Goal: Transaction & Acquisition: Purchase product/service

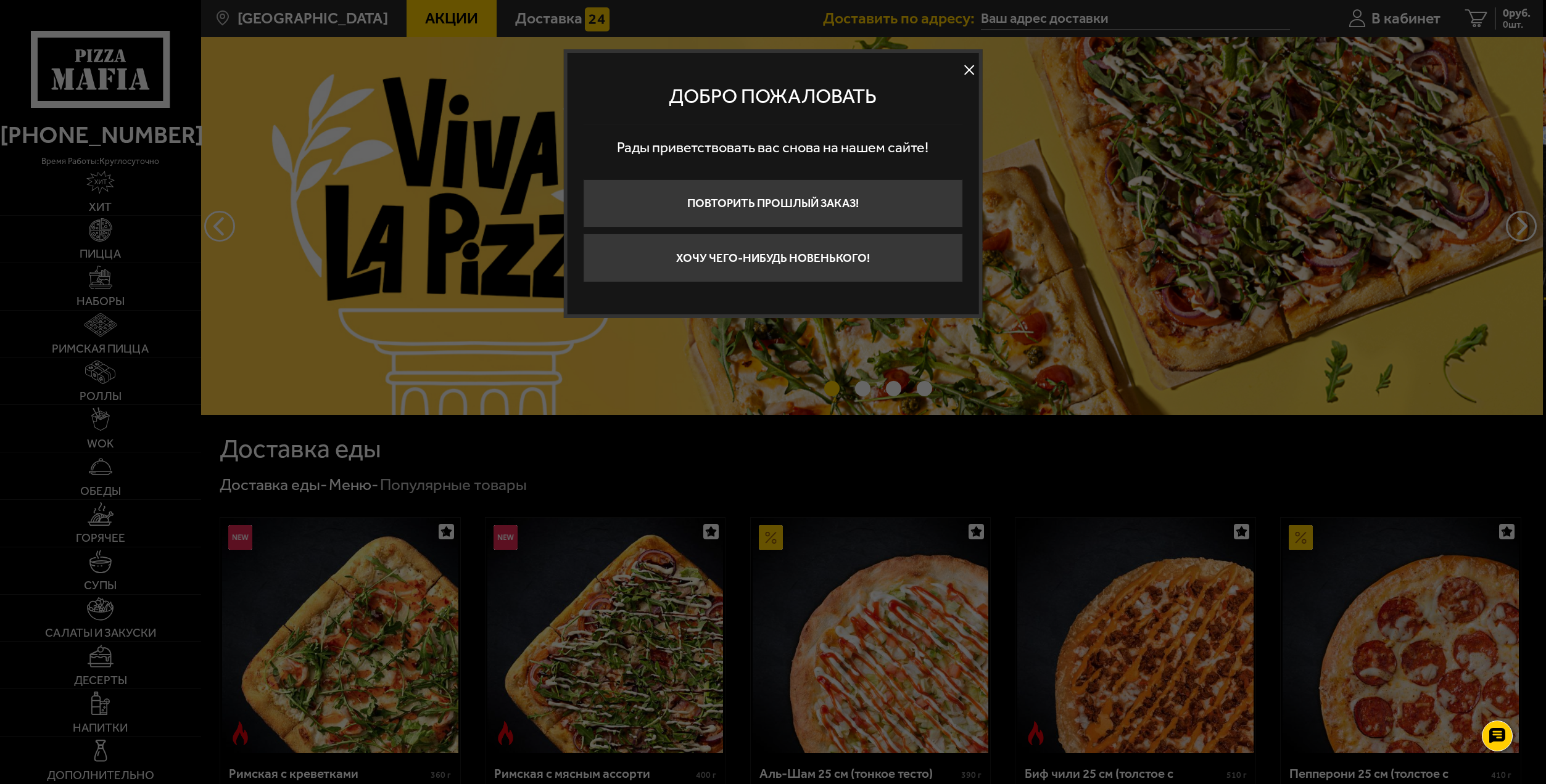
click at [969, 64] on button at bounding box center [969, 70] width 19 height 19
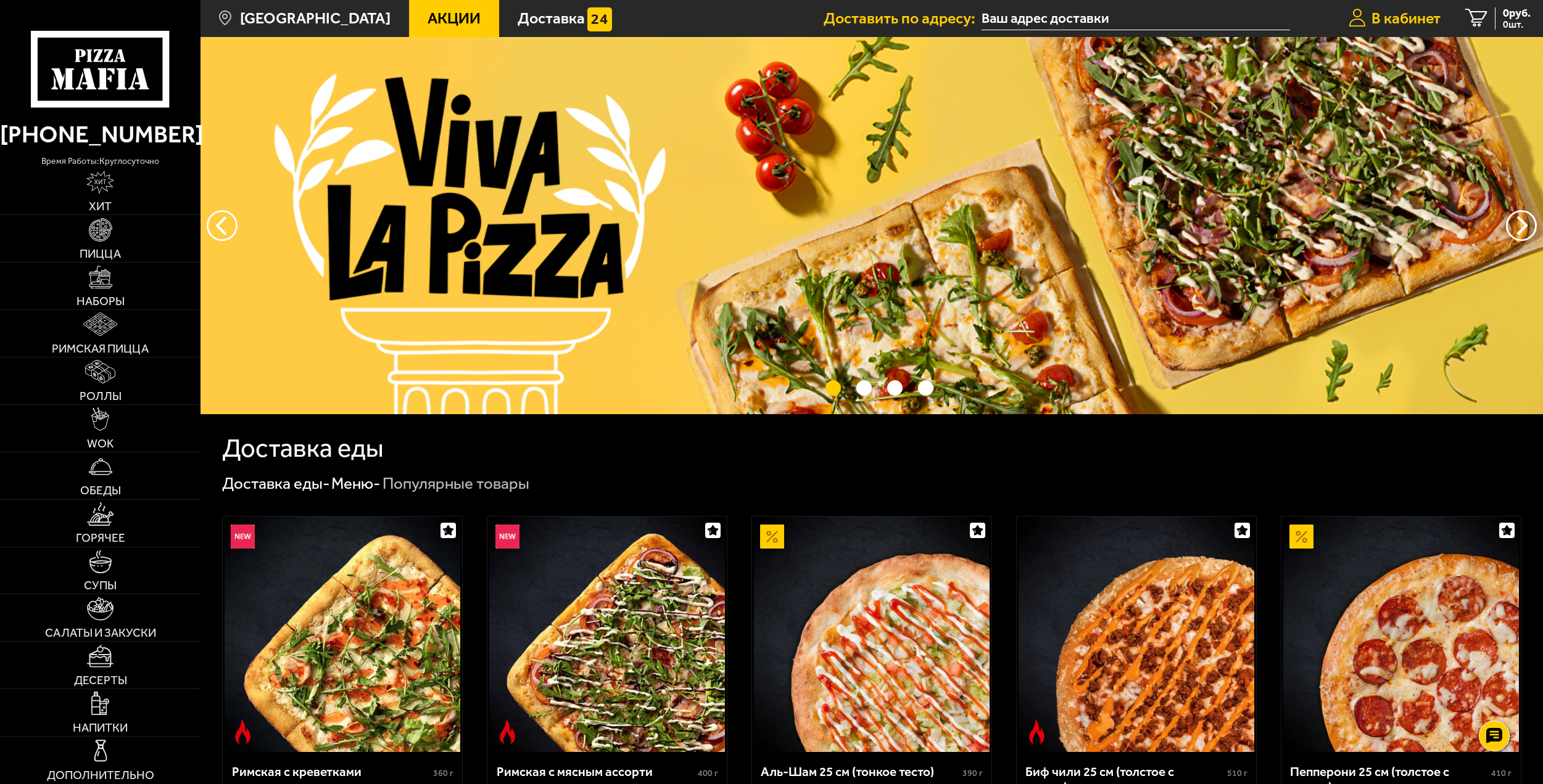
click at [1387, 15] on span "В кабинет" at bounding box center [1406, 18] width 70 height 16
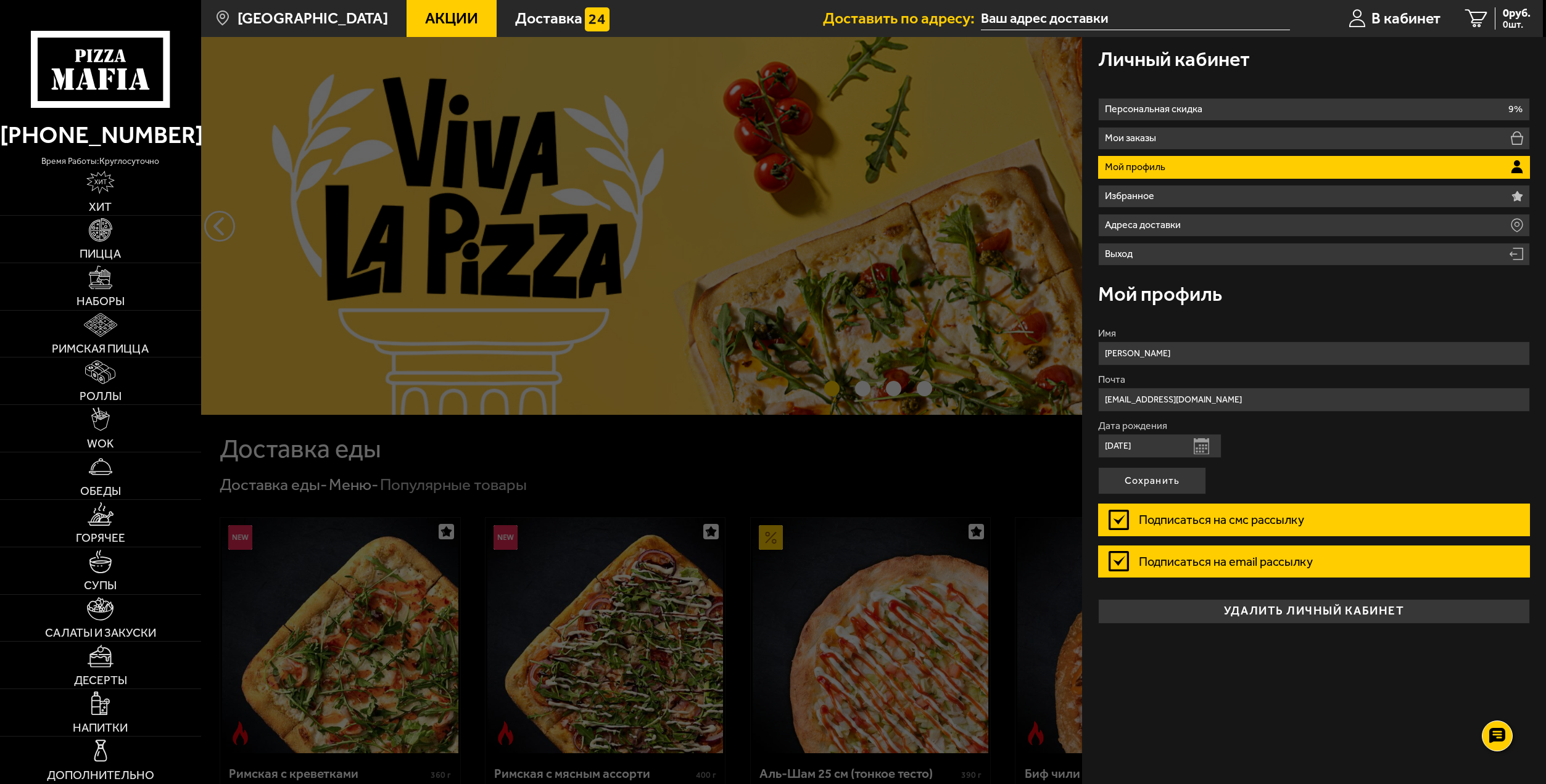
click at [982, 438] on div at bounding box center [974, 429] width 1546 height 784
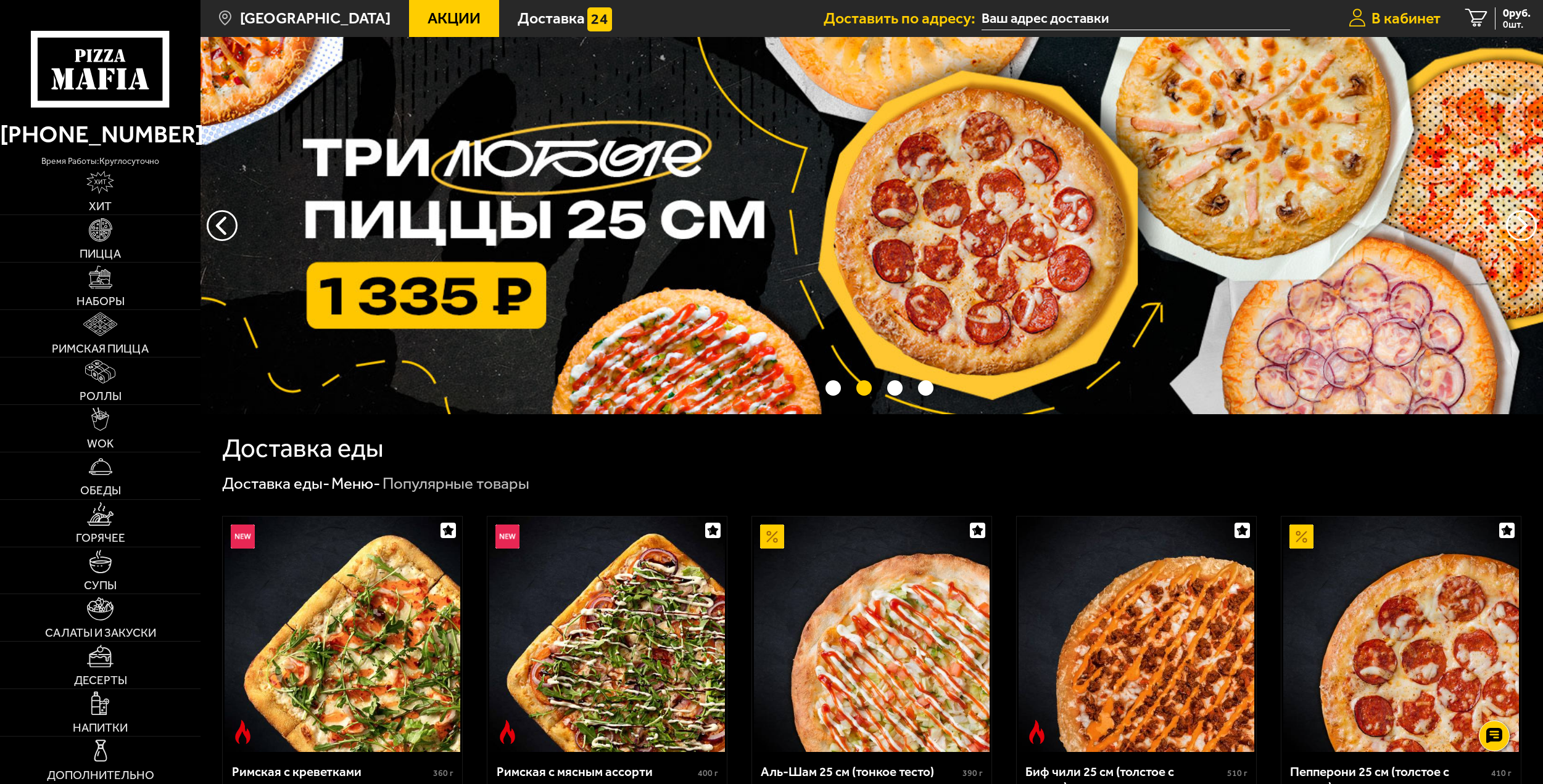
click at [1375, 10] on span "В кабинет" at bounding box center [1406, 18] width 70 height 16
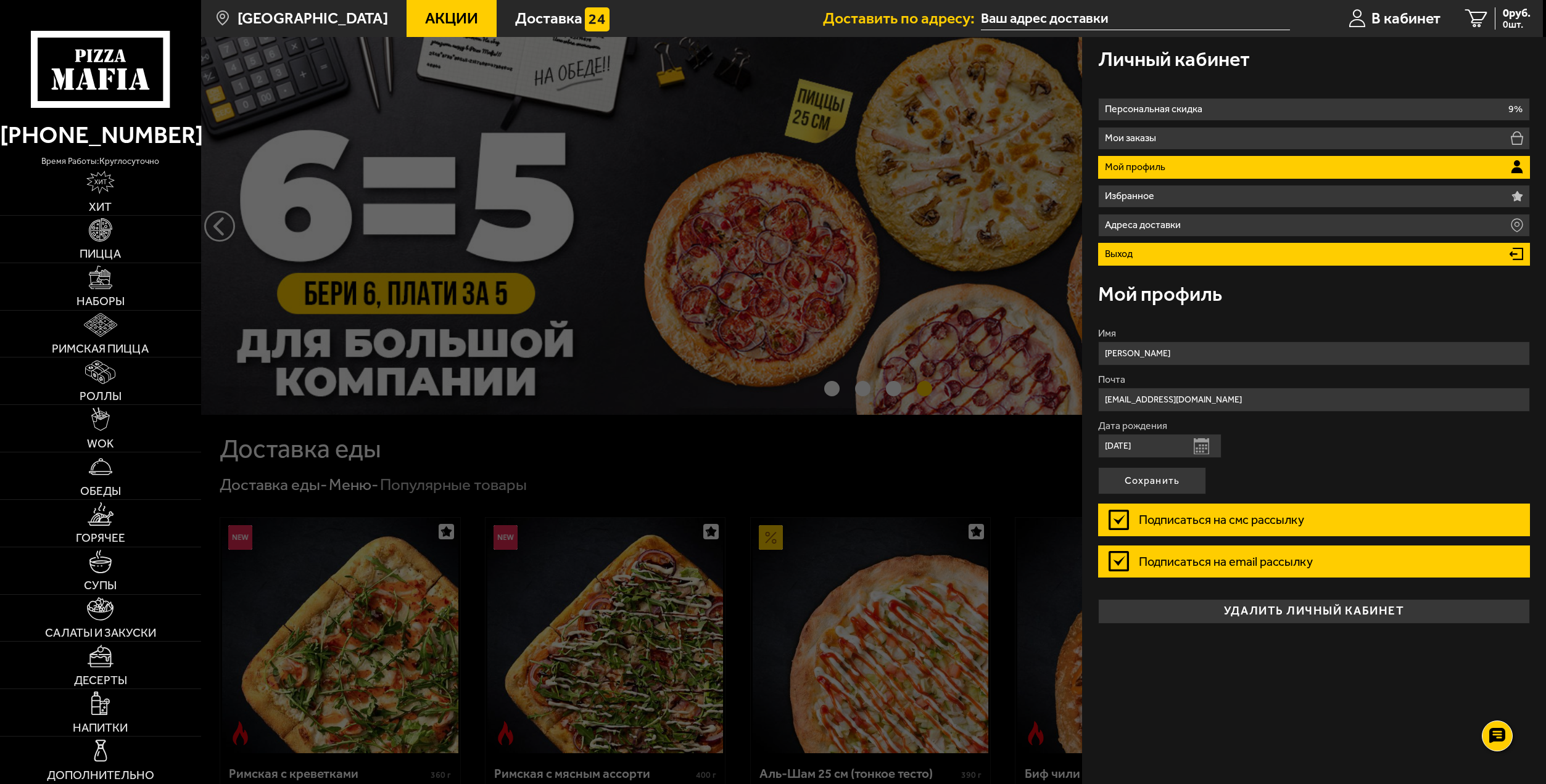
click at [1155, 253] on li "Выход" at bounding box center [1313, 254] width 432 height 23
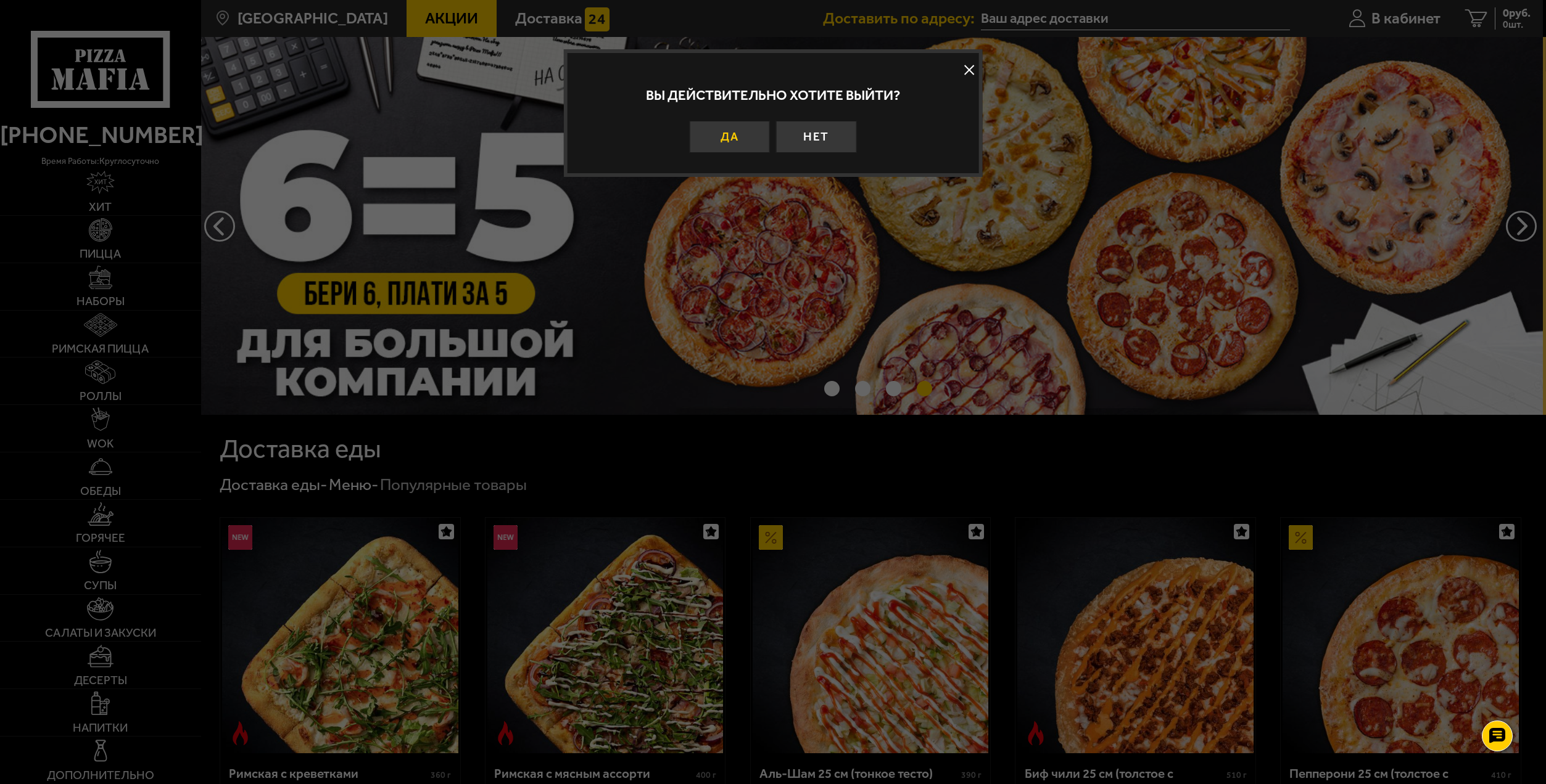
click at [729, 133] on button "Да" at bounding box center [729, 136] width 81 height 32
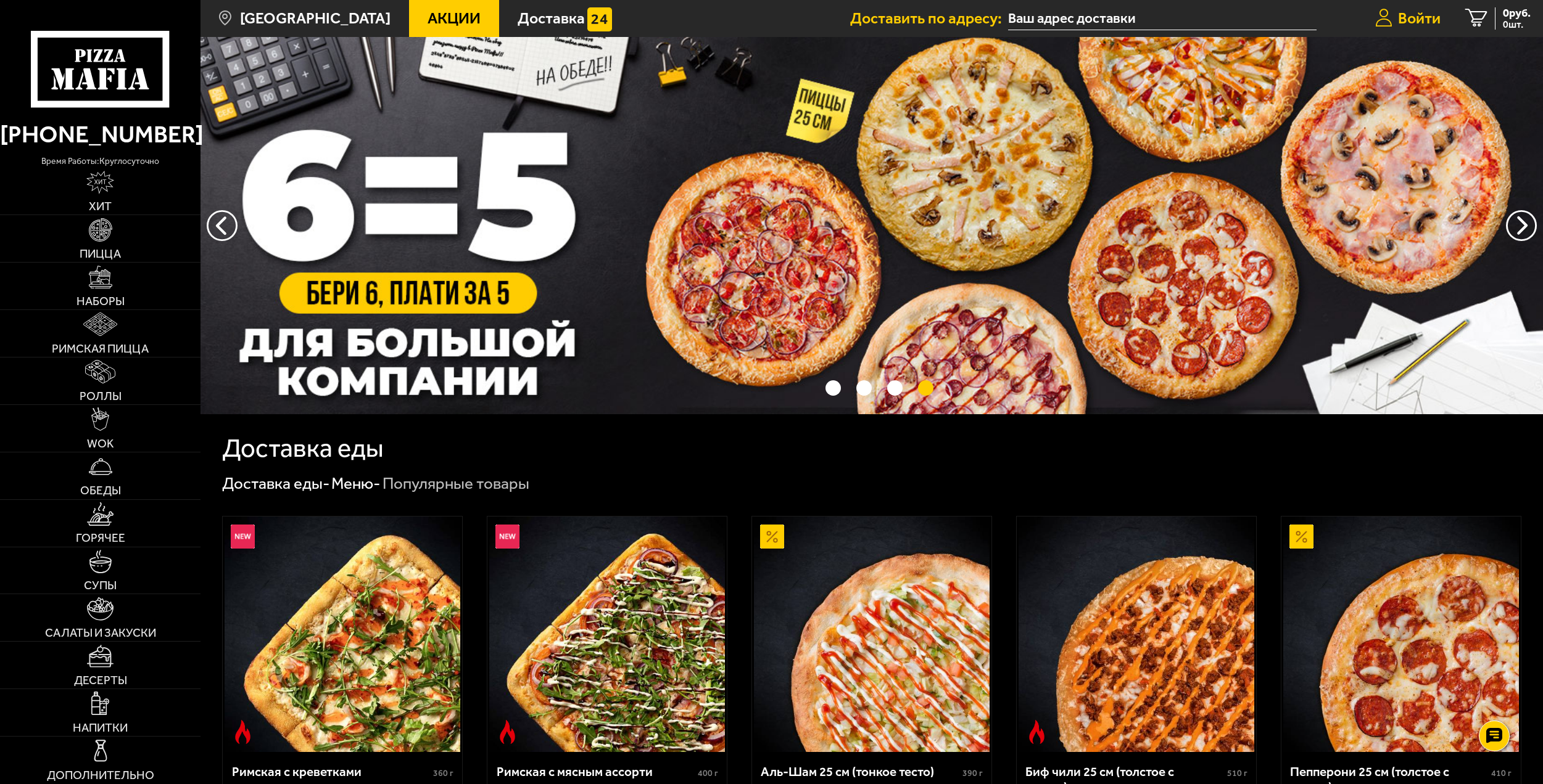
click at [1416, 21] on span "Войти" at bounding box center [1420, 18] width 43 height 16
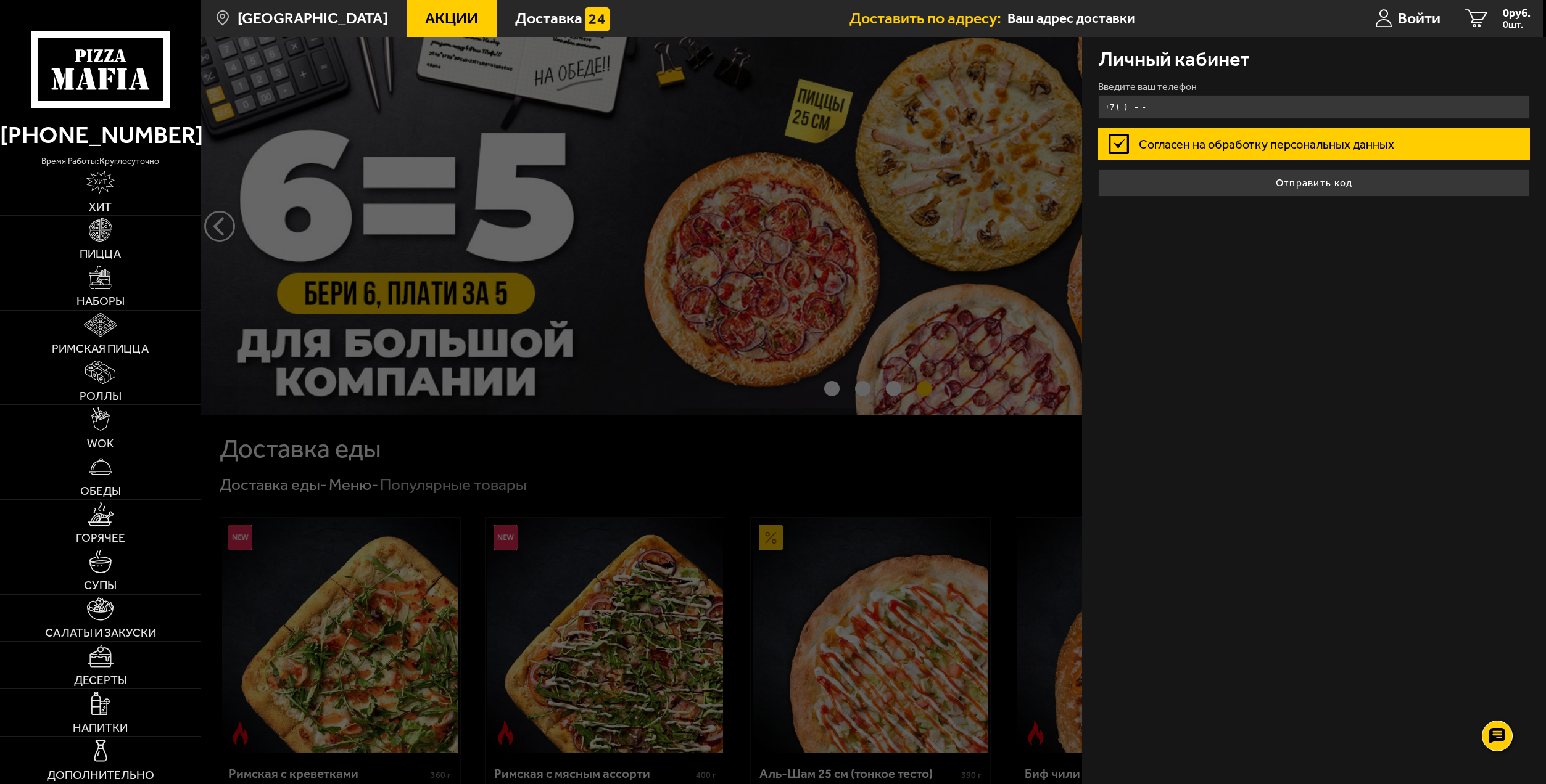
click at [1200, 110] on input "+7 ( ) - -" at bounding box center [1313, 107] width 432 height 24
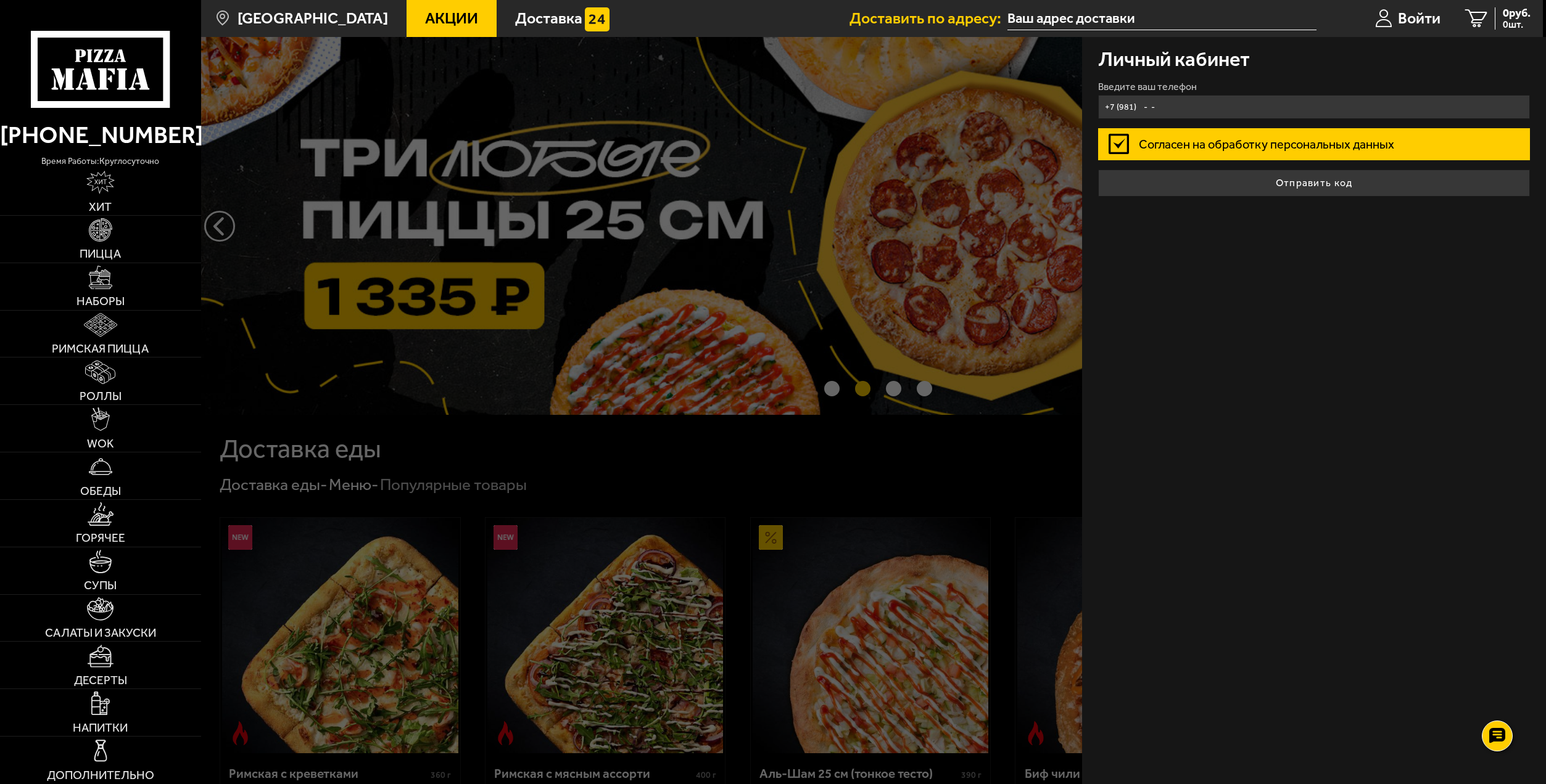
click at [1147, 107] on input "+7 (981) - -" at bounding box center [1313, 107] width 432 height 24
click at [1144, 106] on input "+7 (981) - -" at bounding box center [1313, 107] width 432 height 24
click at [1134, 106] on input "+7 (981) - -" at bounding box center [1313, 107] width 432 height 24
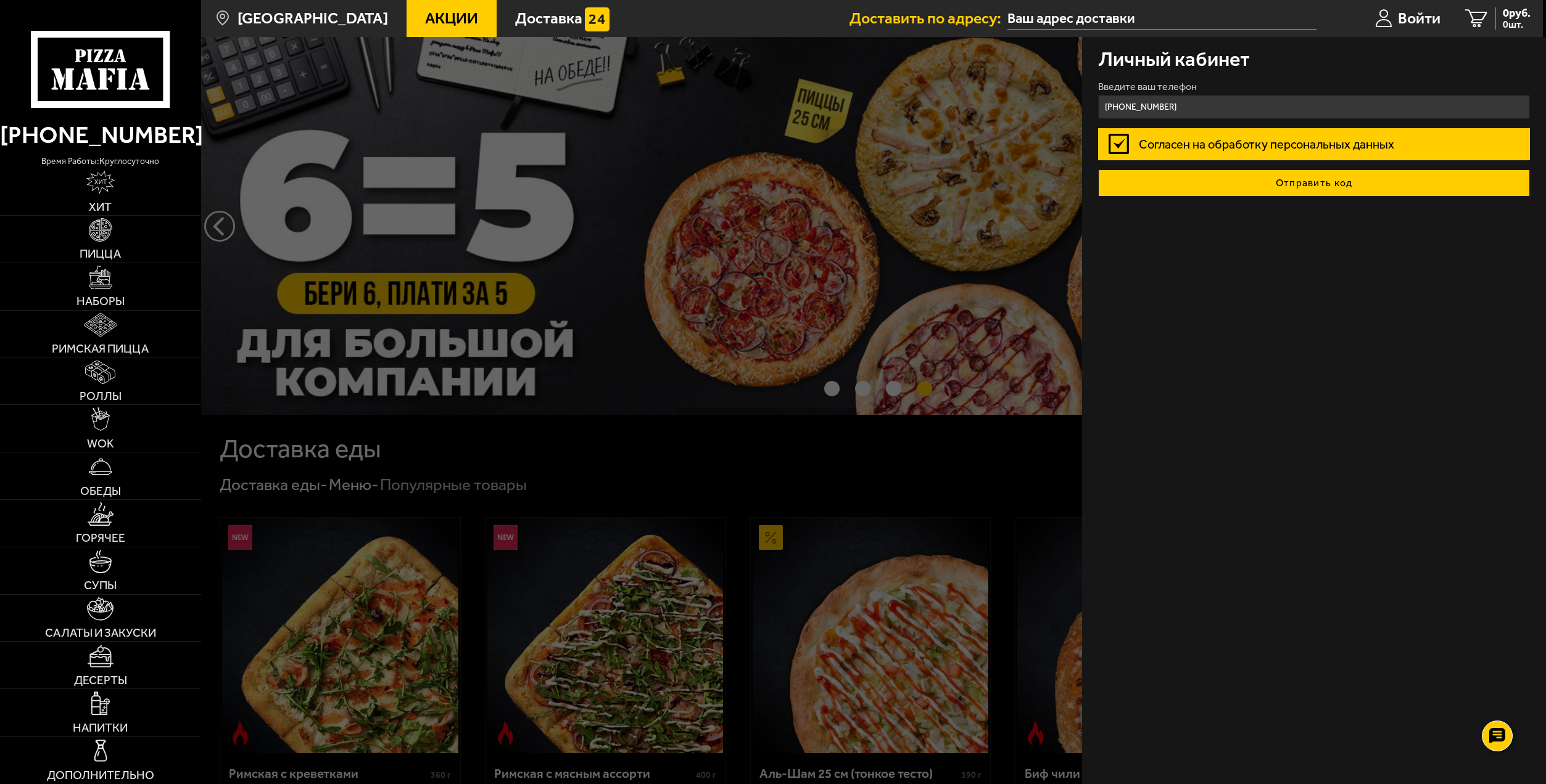
type input "[PHONE_NUMBER]"
click at [1299, 183] on button "Отправить код" at bounding box center [1313, 183] width 432 height 27
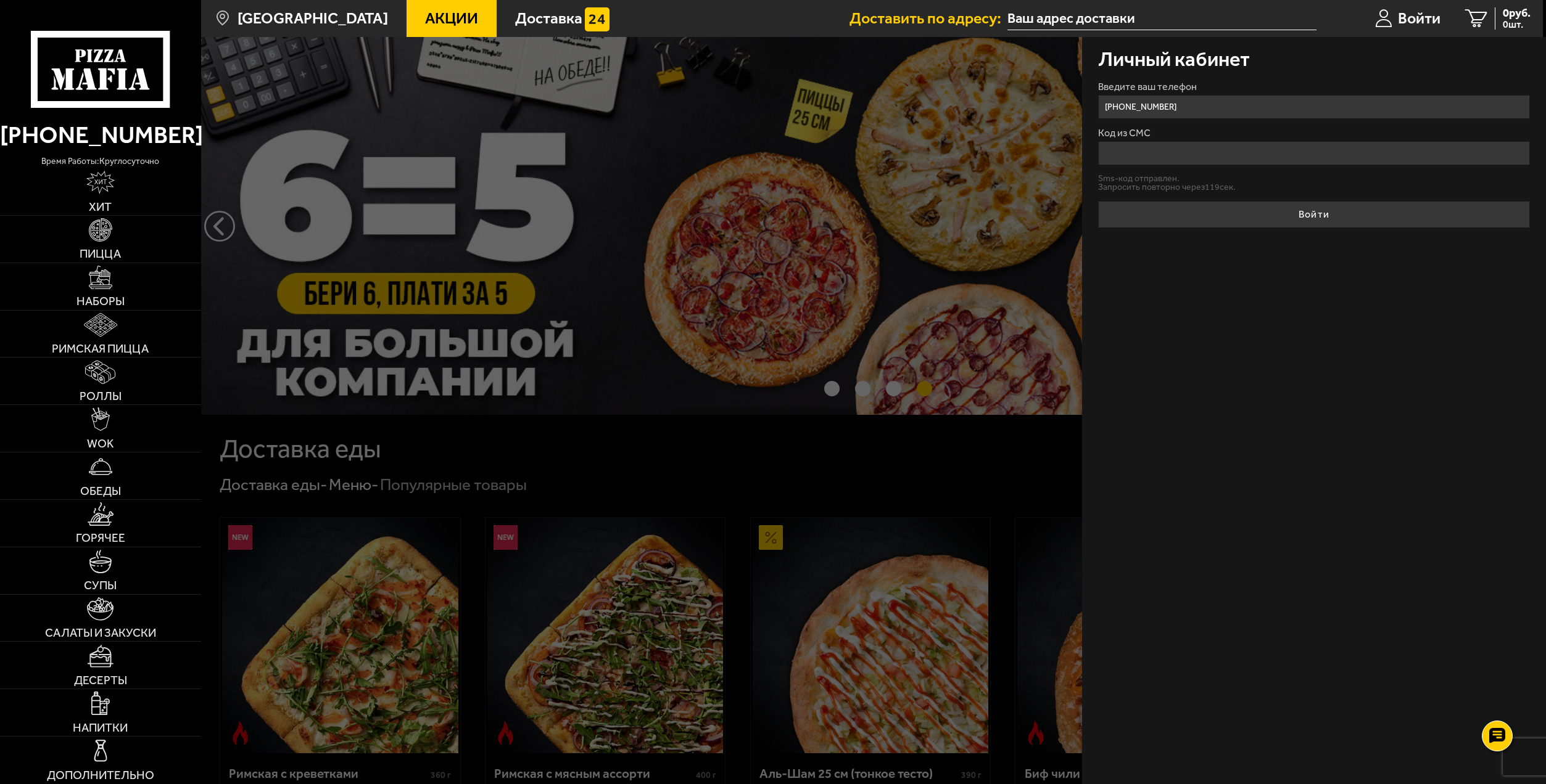
click at [1156, 155] on input "Код из СМС" at bounding box center [1313, 153] width 432 height 24
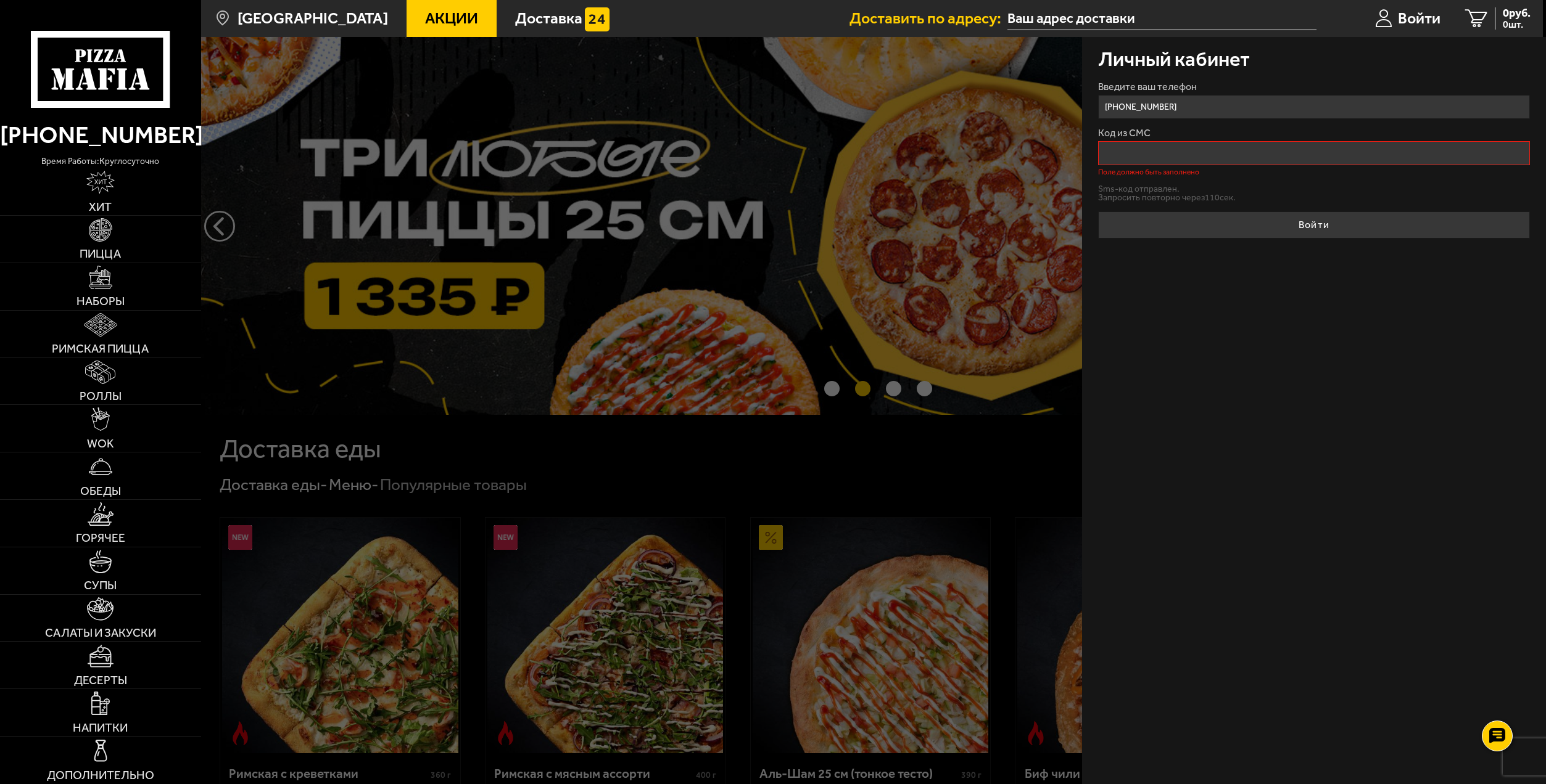
click at [1408, 437] on div "Личный кабинет Введите ваш телефон +7 (981) 757-30-28 Код из СМС Поле должно бы…" at bounding box center [1313, 411] width 463 height 748
click at [1151, 148] on input "Код из СМС" at bounding box center [1313, 153] width 432 height 24
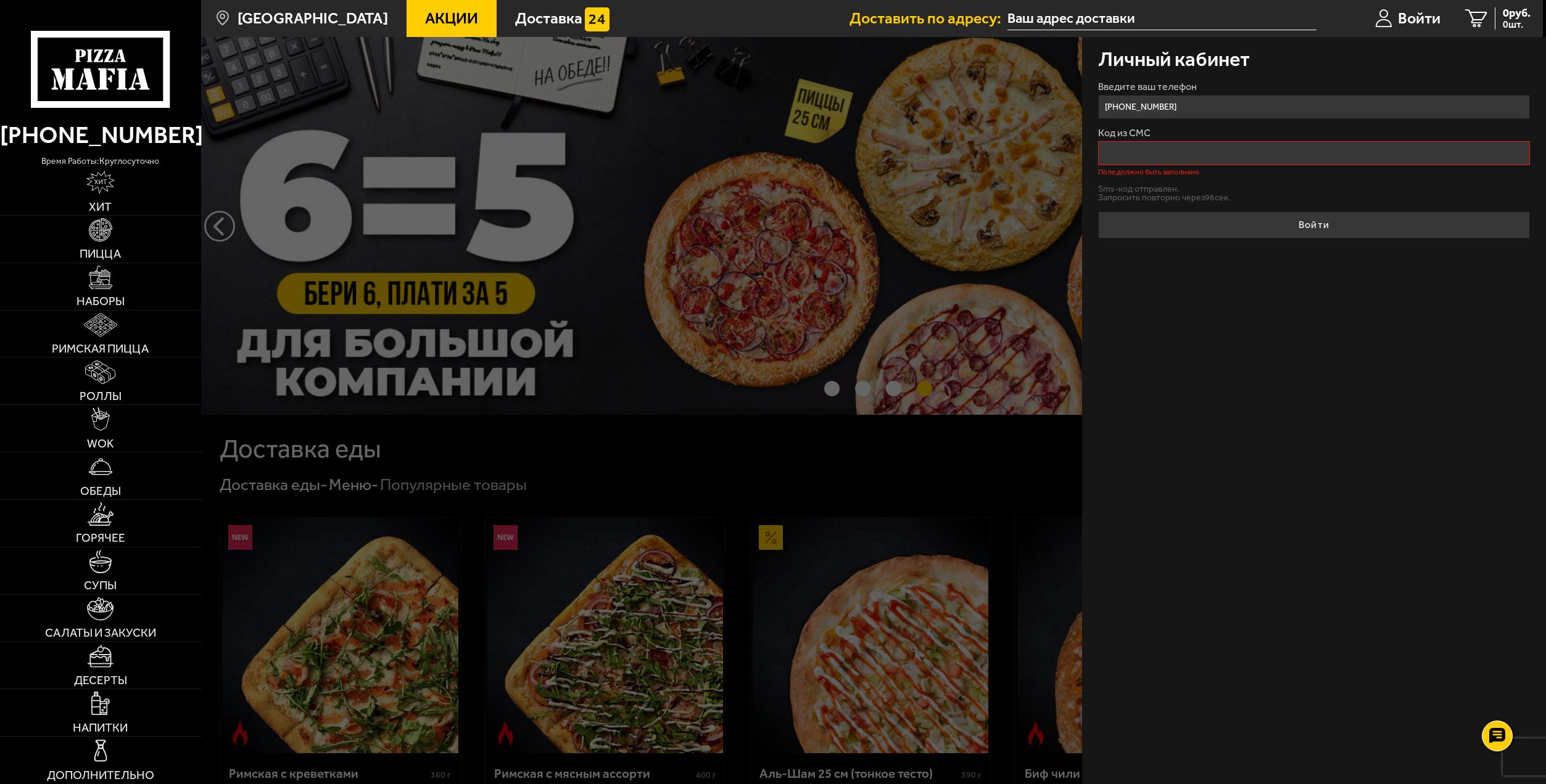
drag, startPoint x: 1170, startPoint y: 154, endPoint x: 1018, endPoint y: 146, distance: 152.2
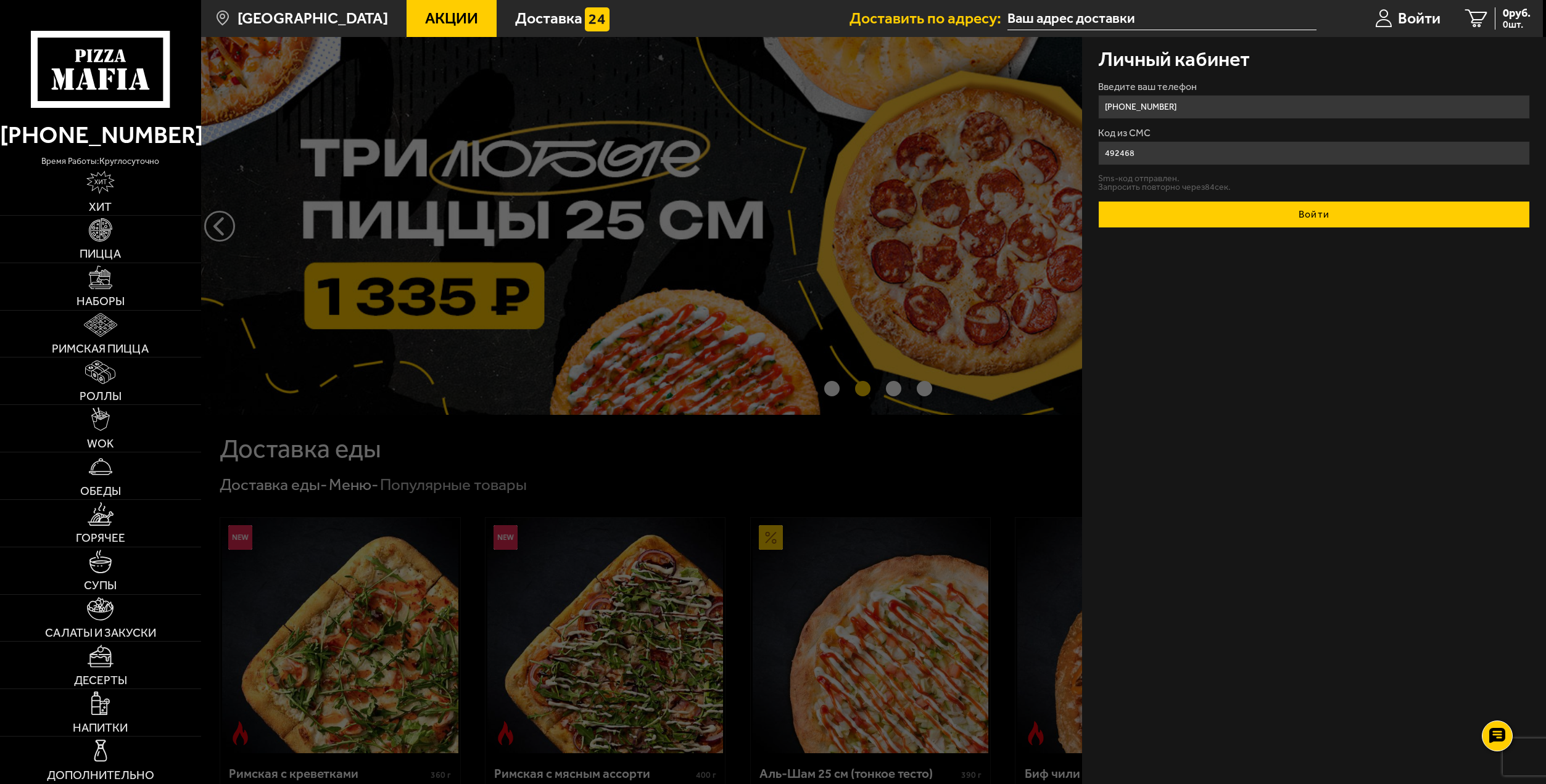
type input "492468"
click at [1304, 217] on button "Войти" at bounding box center [1313, 214] width 432 height 27
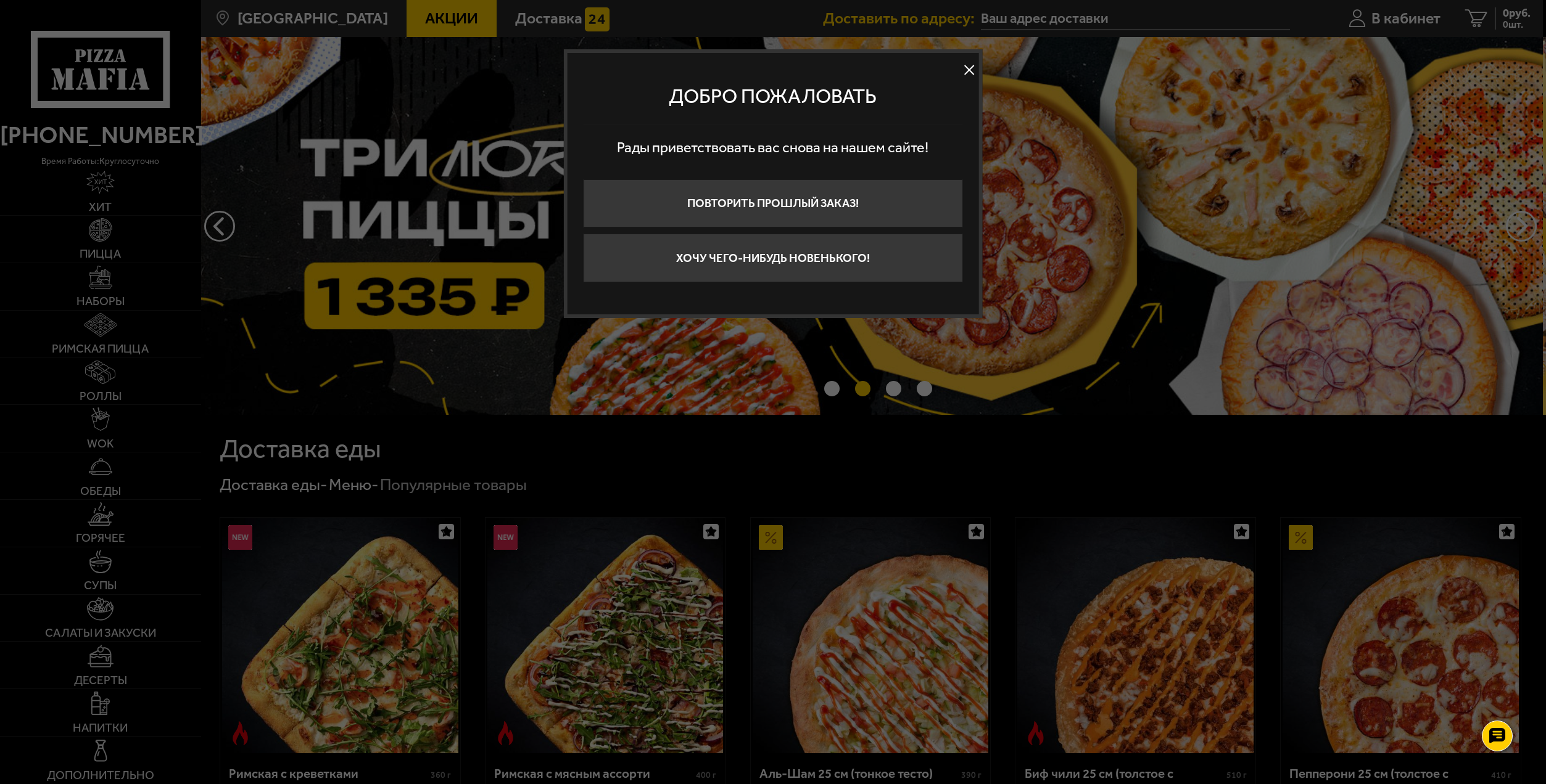
click at [969, 70] on button at bounding box center [969, 70] width 19 height 19
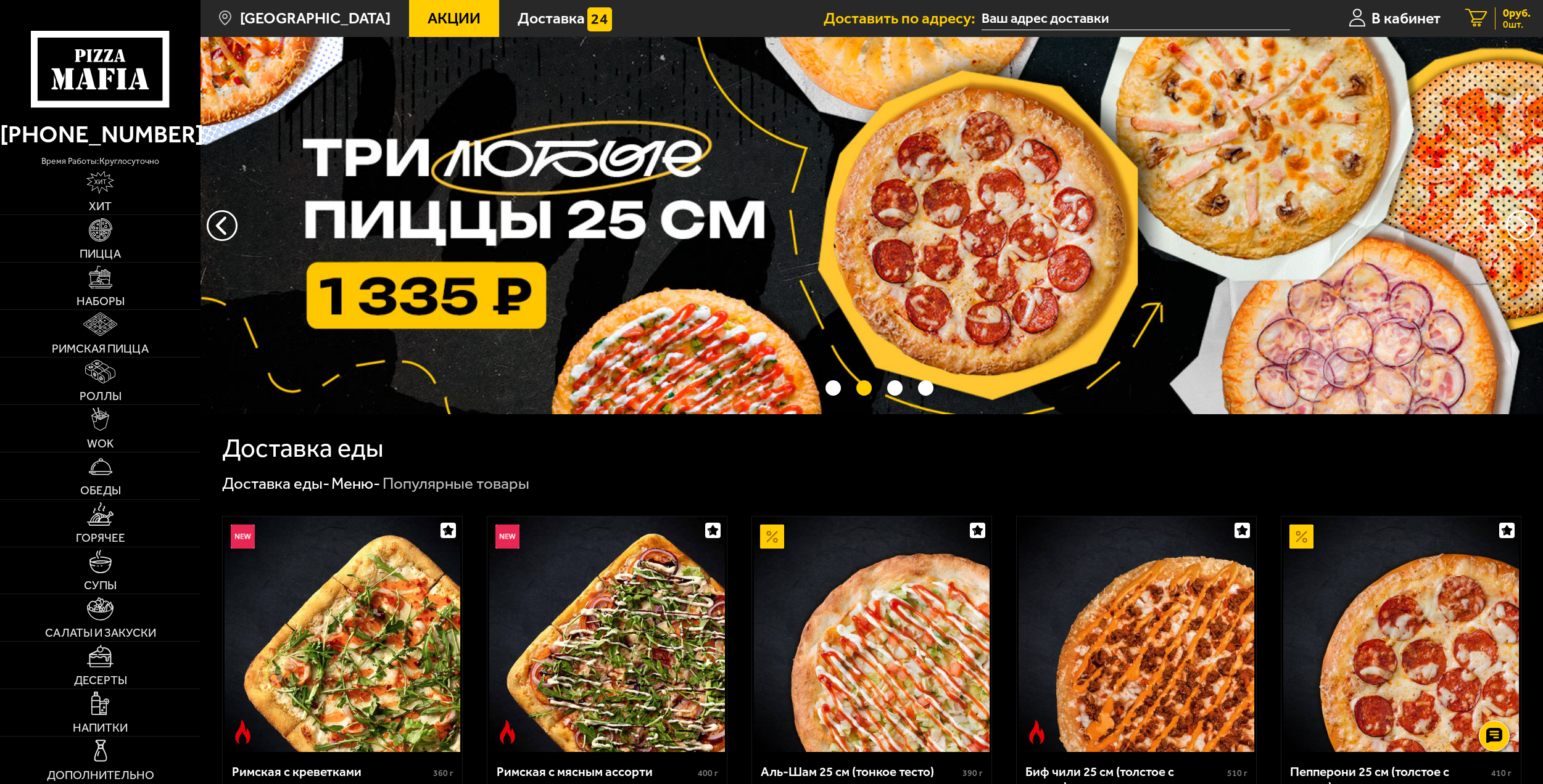
click at [1510, 15] on span "0 руб." at bounding box center [1517, 13] width 28 height 11
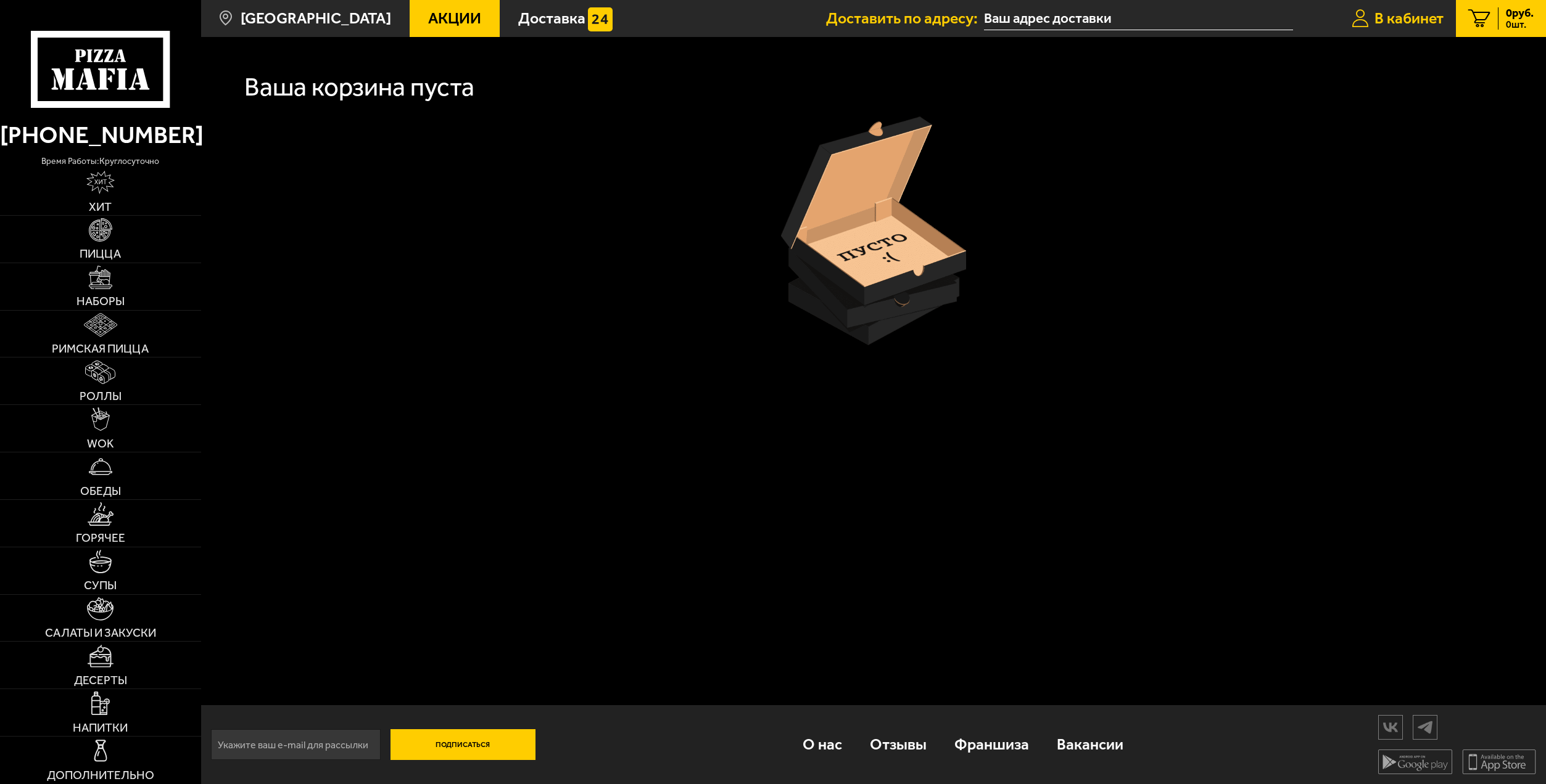
click at [1422, 18] on span "В кабинет" at bounding box center [1409, 18] width 70 height 16
click at [1442, 24] on link "В кабинет" at bounding box center [1398, 19] width 117 height 37
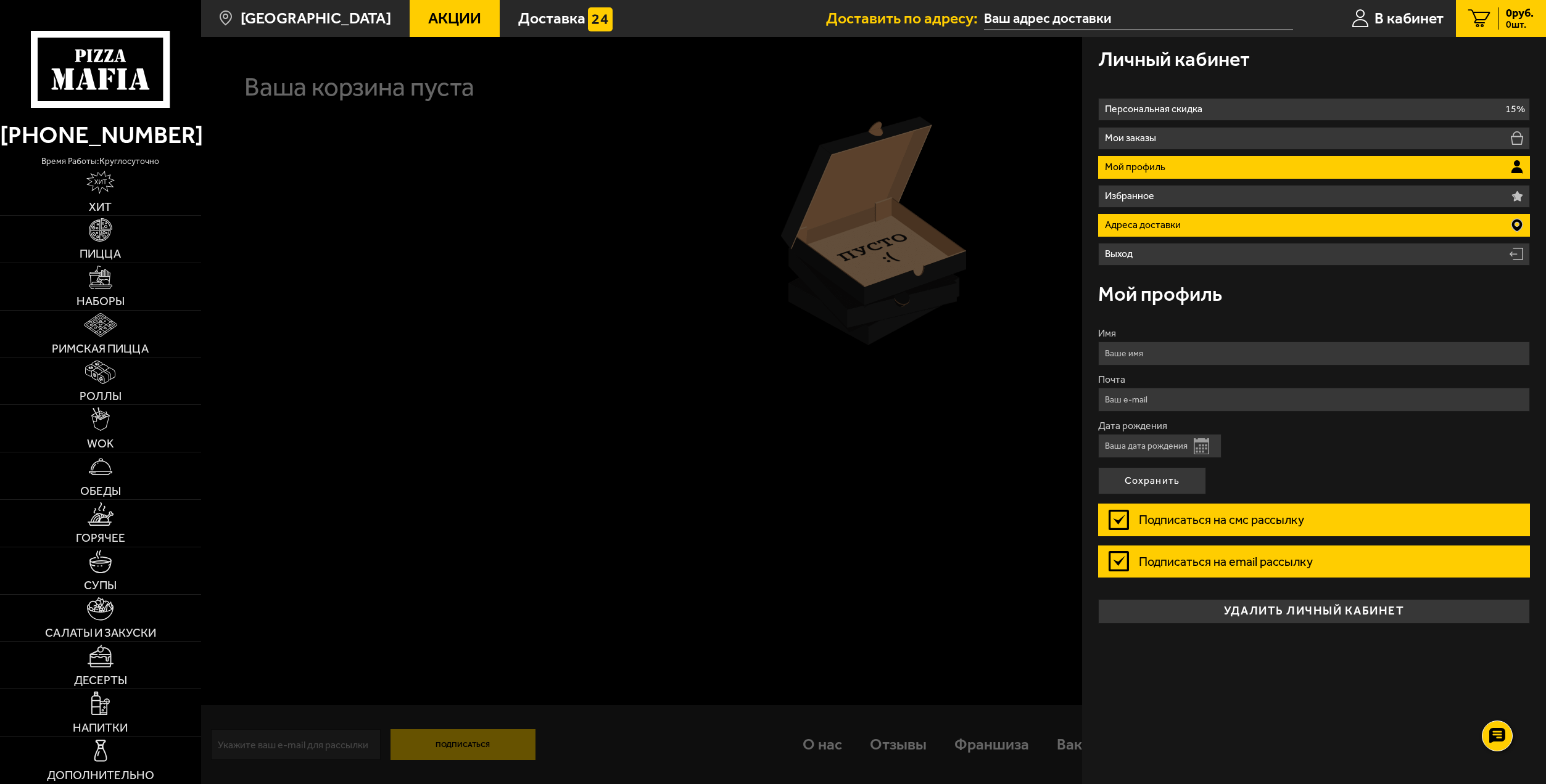
click at [1150, 225] on p "Адреса доставки" at bounding box center [1145, 225] width 81 height 10
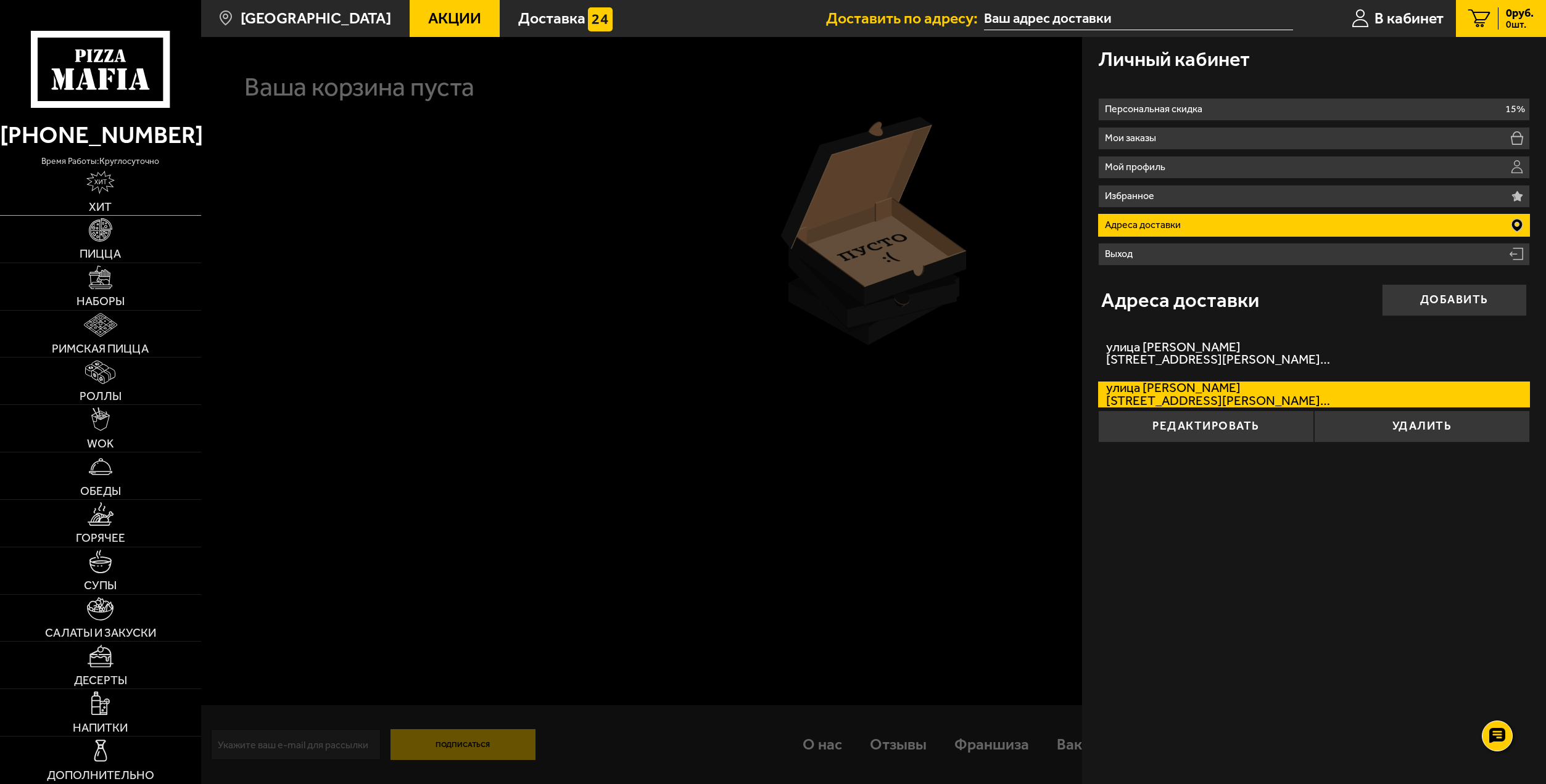
click at [100, 189] on img at bounding box center [100, 182] width 29 height 23
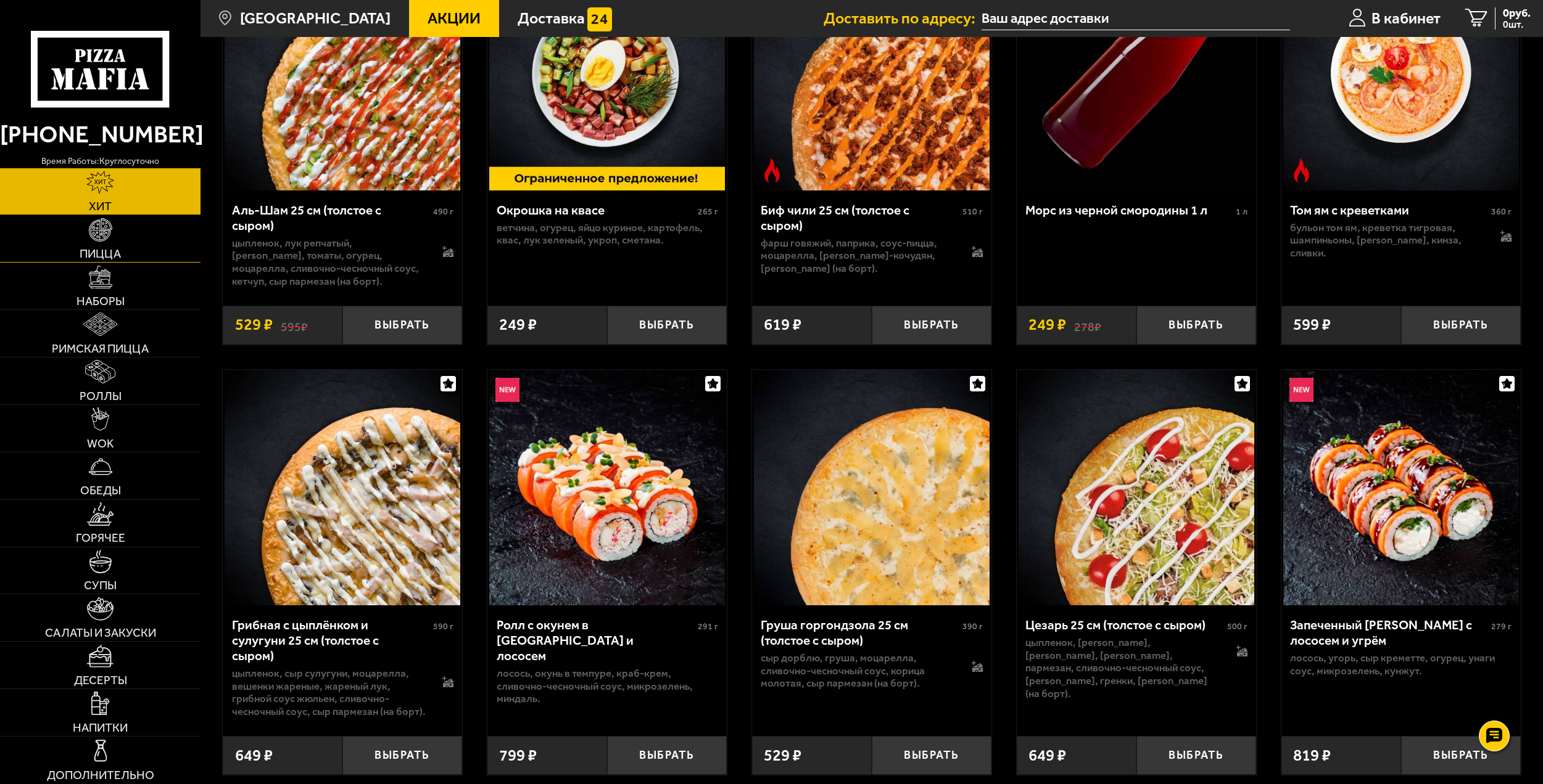
scroll to position [185, 0]
click at [108, 296] on span "Наборы" at bounding box center [101, 301] width 48 height 12
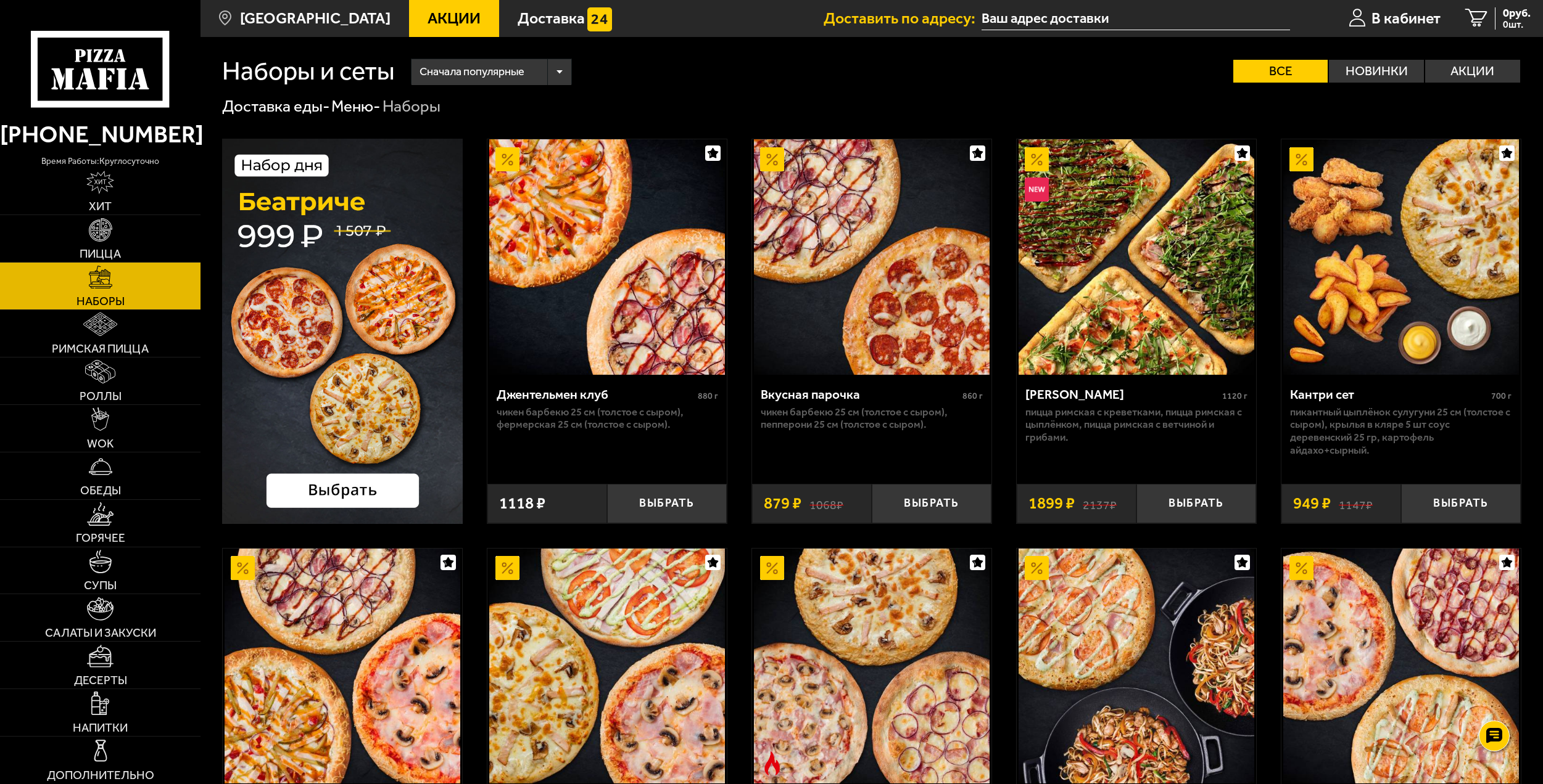
click at [391, 496] on img at bounding box center [343, 331] width 241 height 385
click at [427, 17] on span "Акции" at bounding box center [453, 18] width 53 height 16
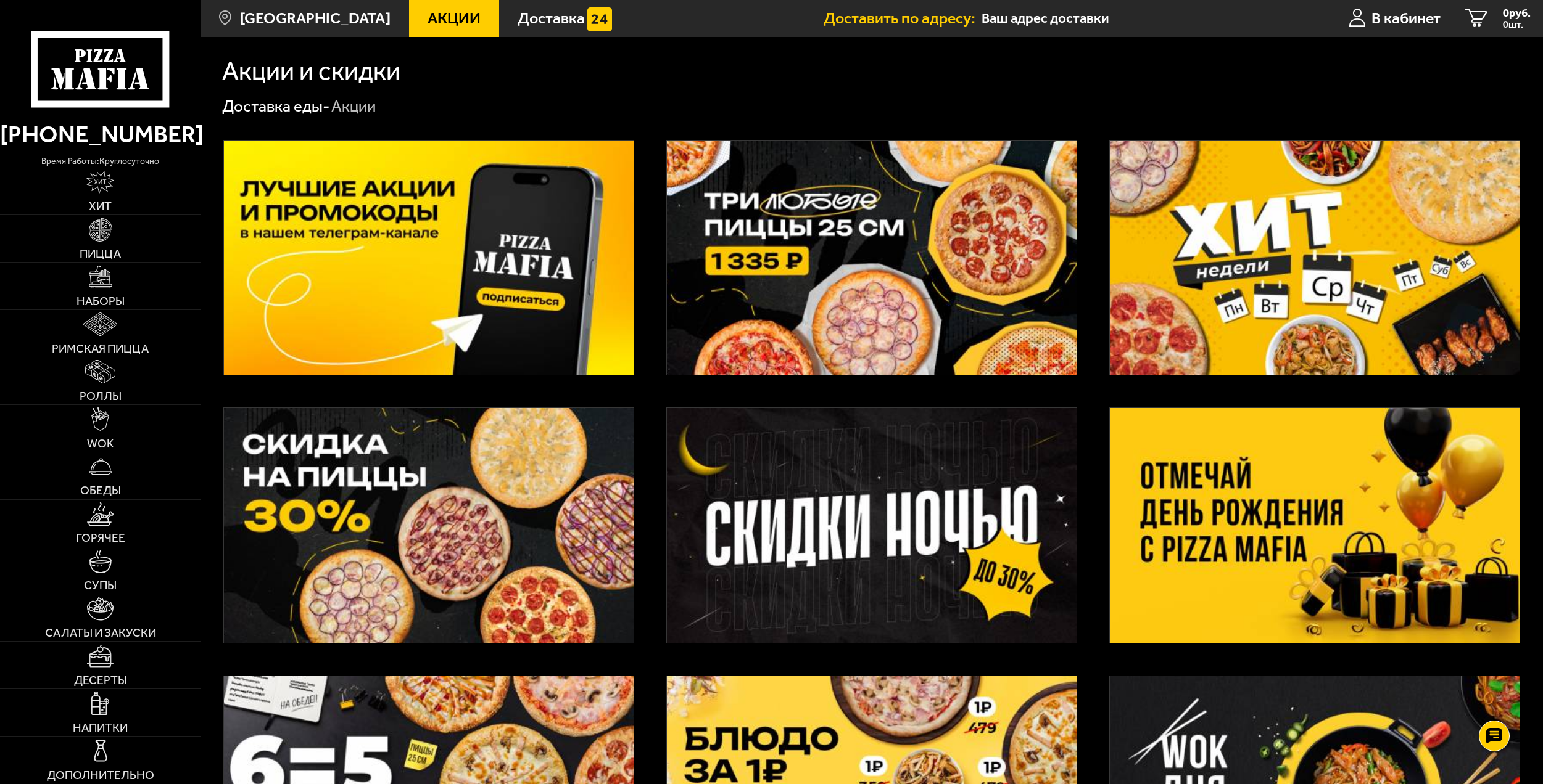
click at [861, 251] on img at bounding box center [872, 258] width 410 height 234
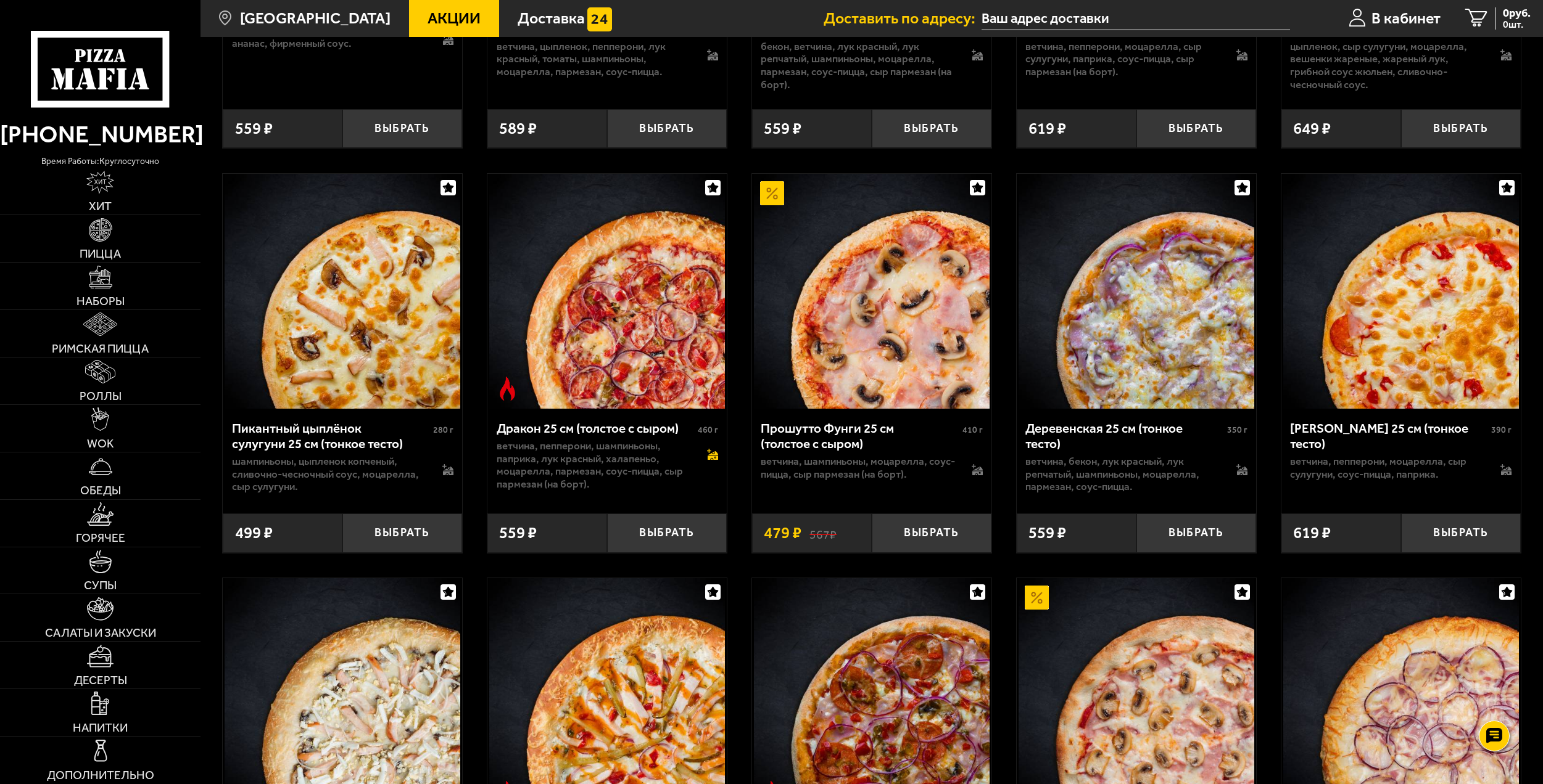
scroll to position [2158, 0]
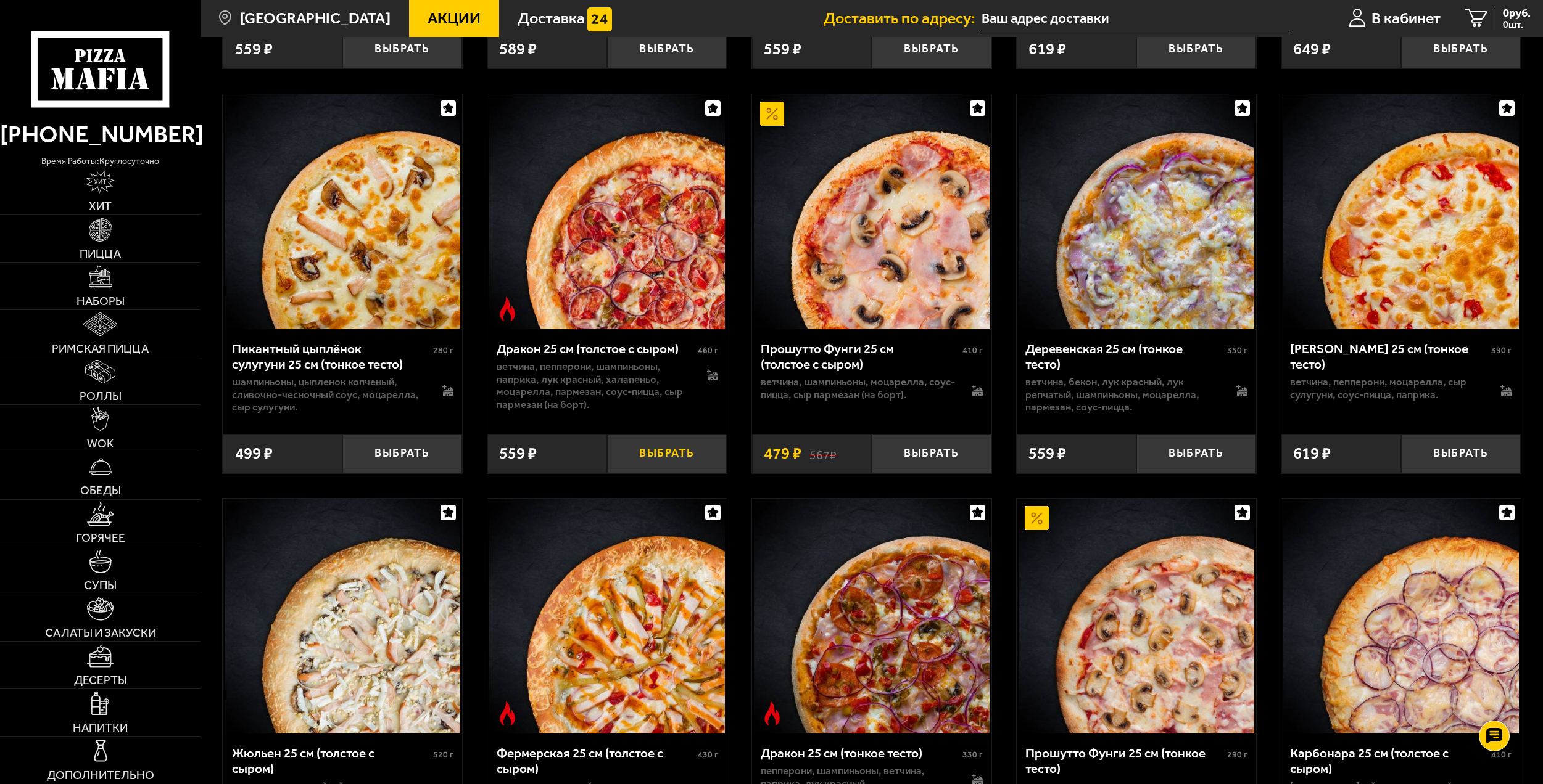
click at [668, 474] on button "Выбрать" at bounding box center [667, 453] width 120 height 40
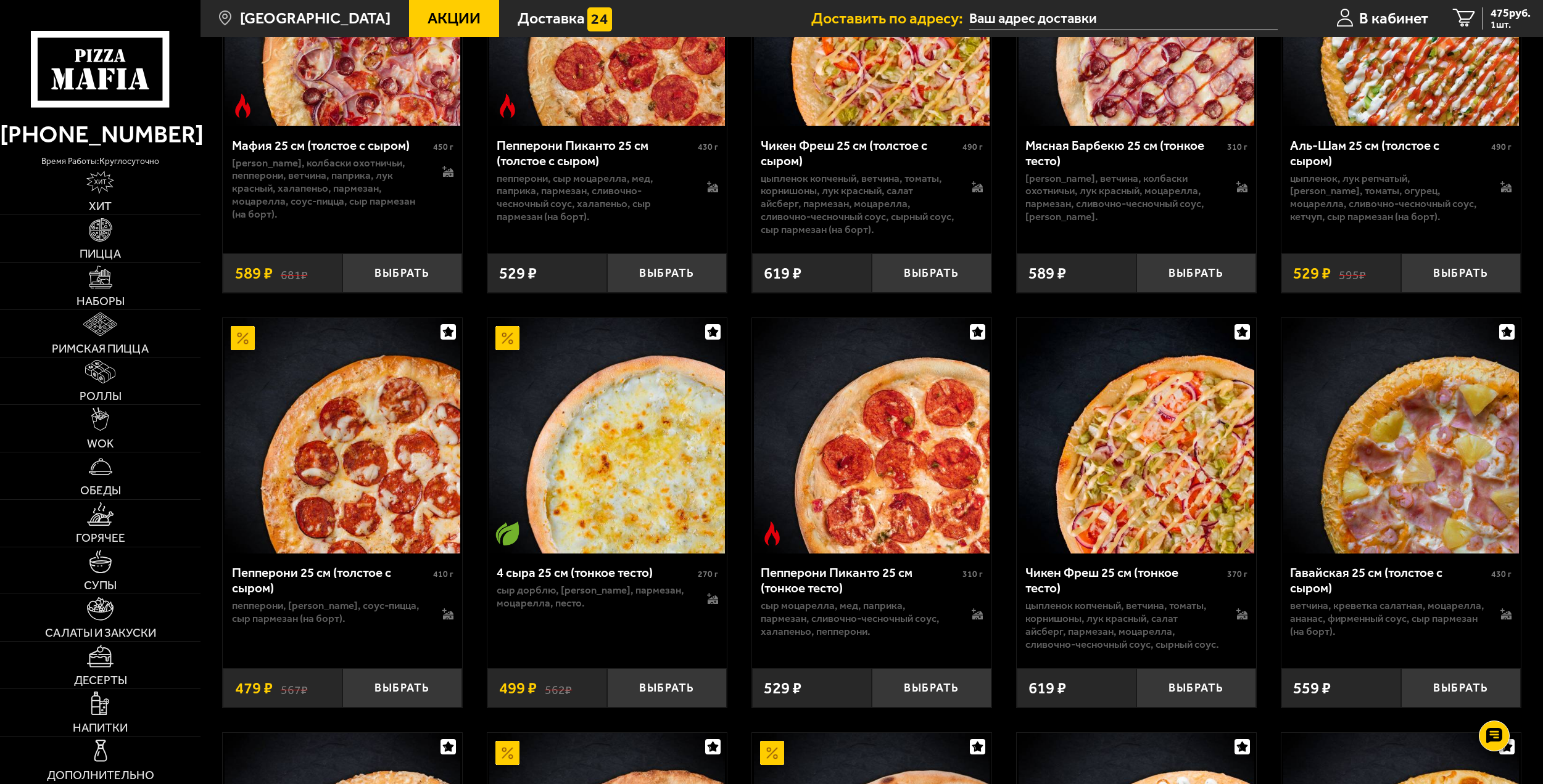
scroll to position [740, 0]
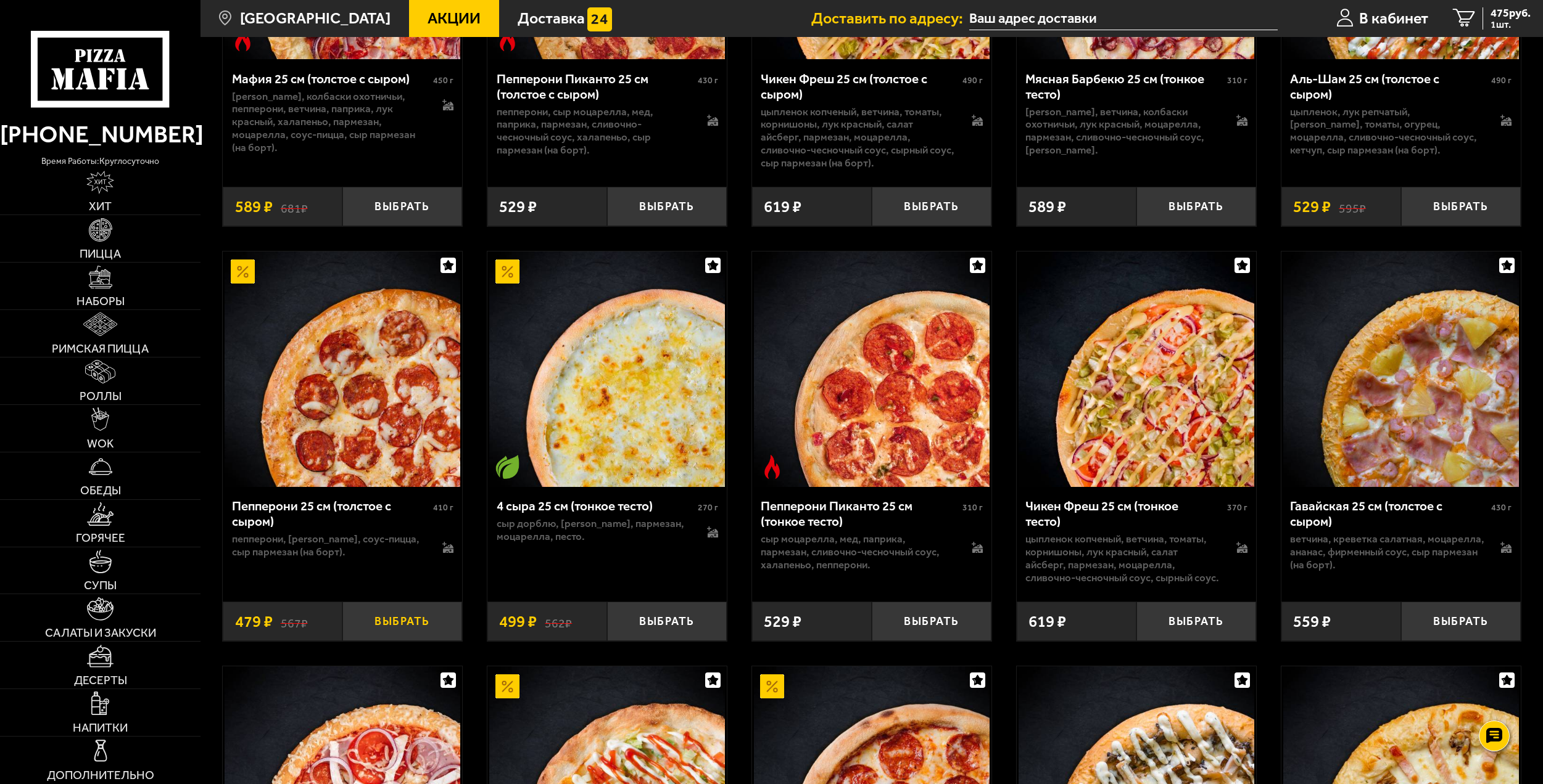
click at [403, 637] on button "Выбрать" at bounding box center [402, 621] width 120 height 40
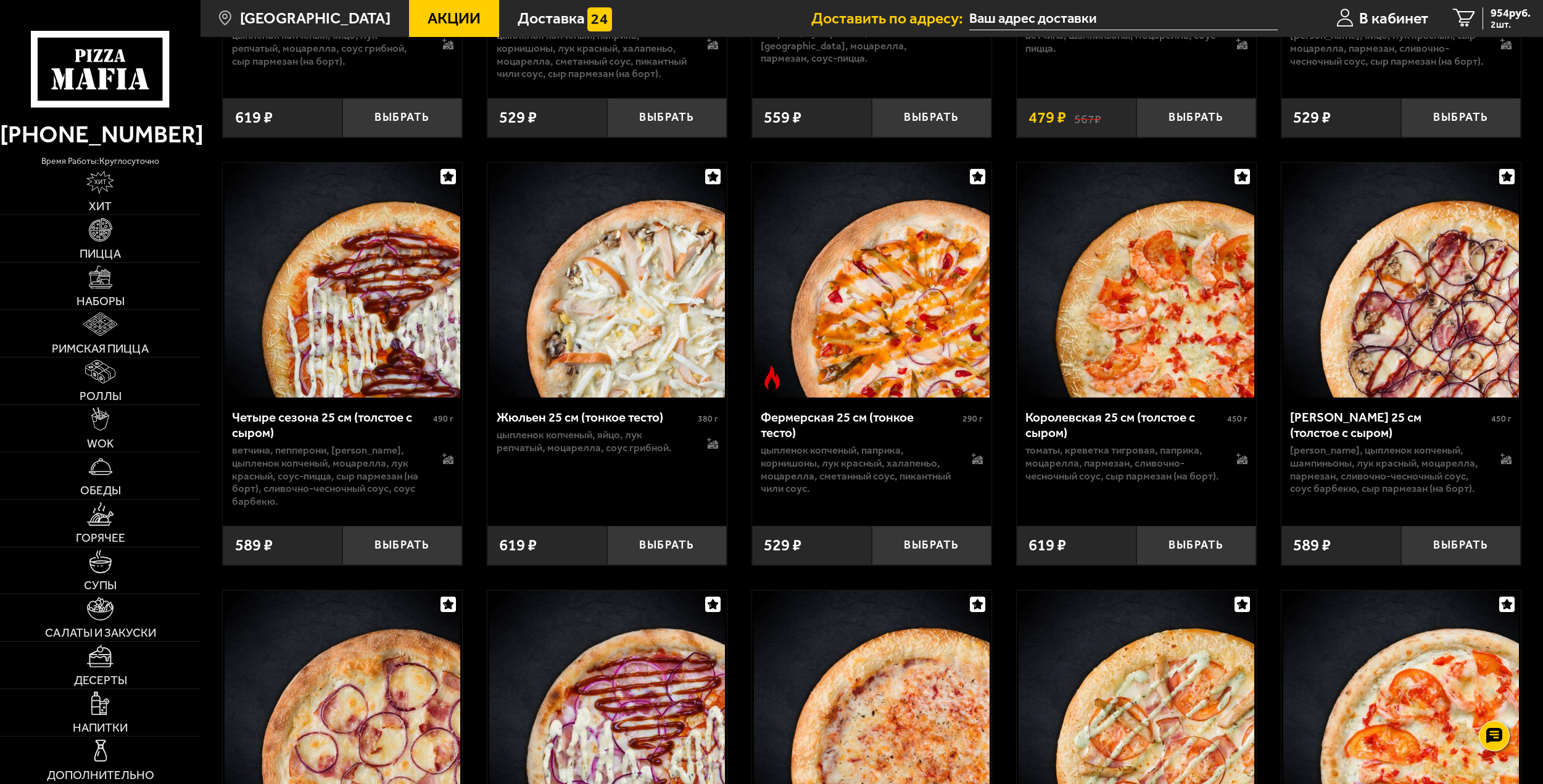
scroll to position [2960, 0]
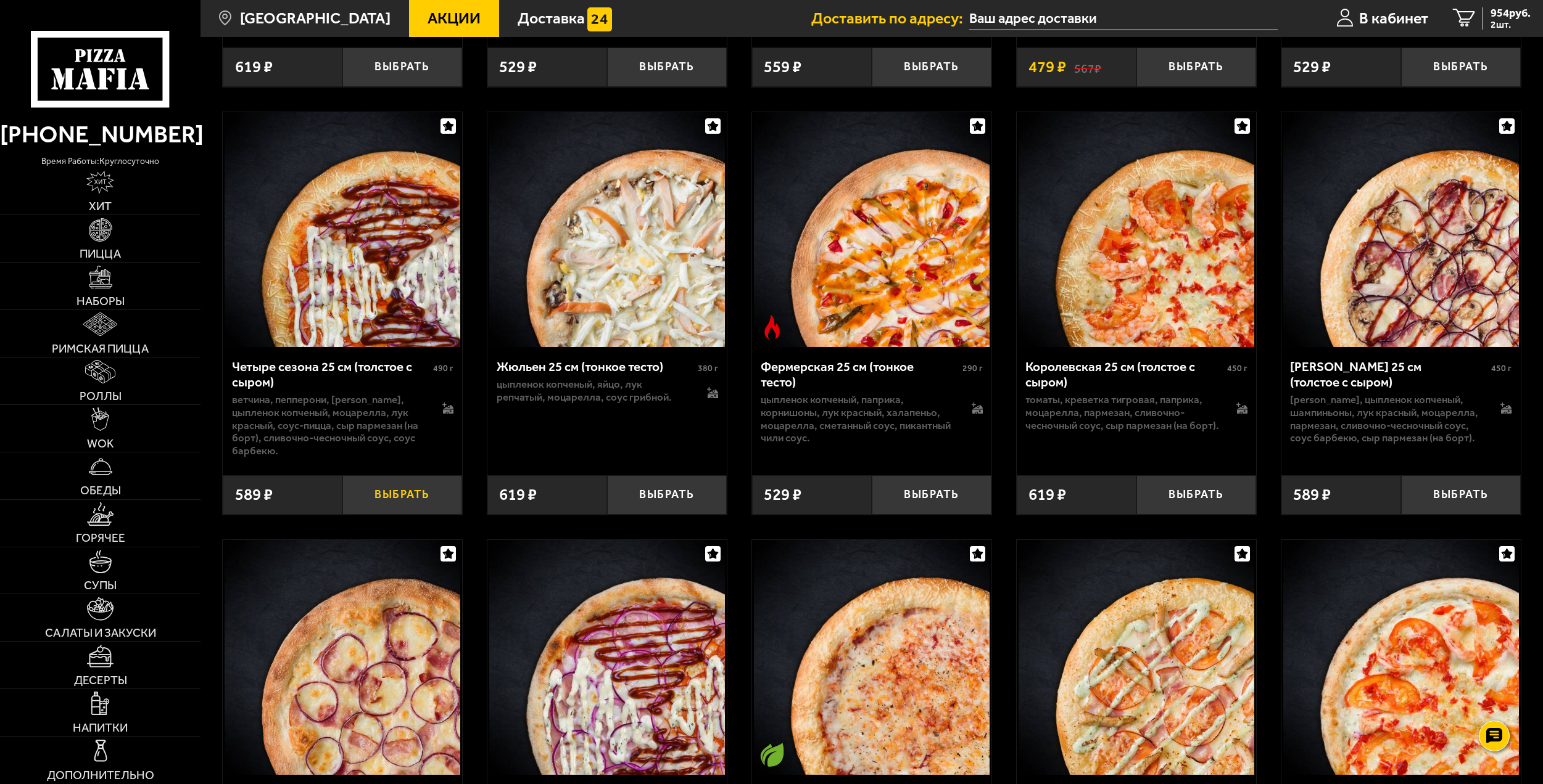
click at [406, 515] on button "Выбрать" at bounding box center [402, 495] width 120 height 40
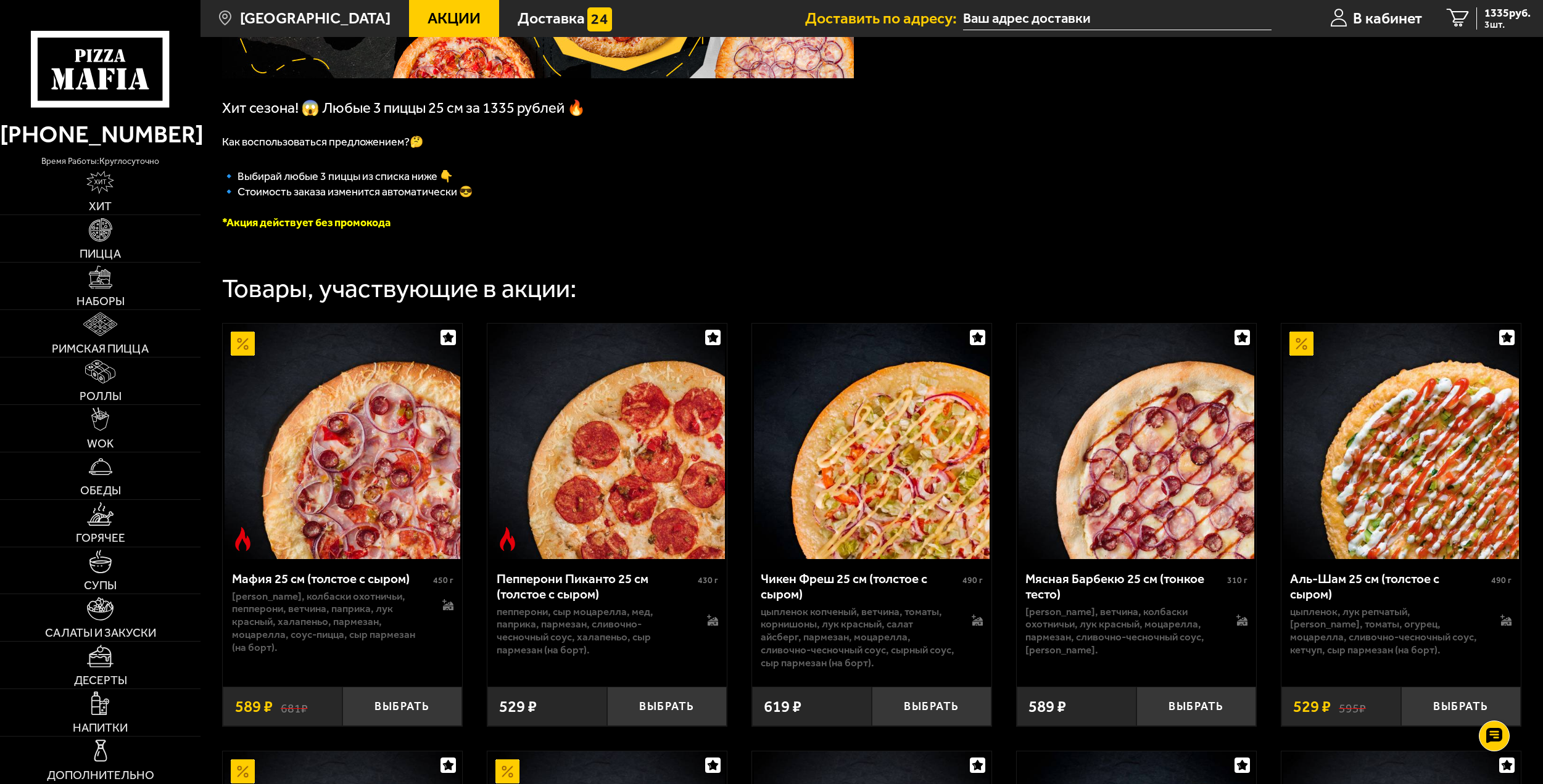
scroll to position [309, 0]
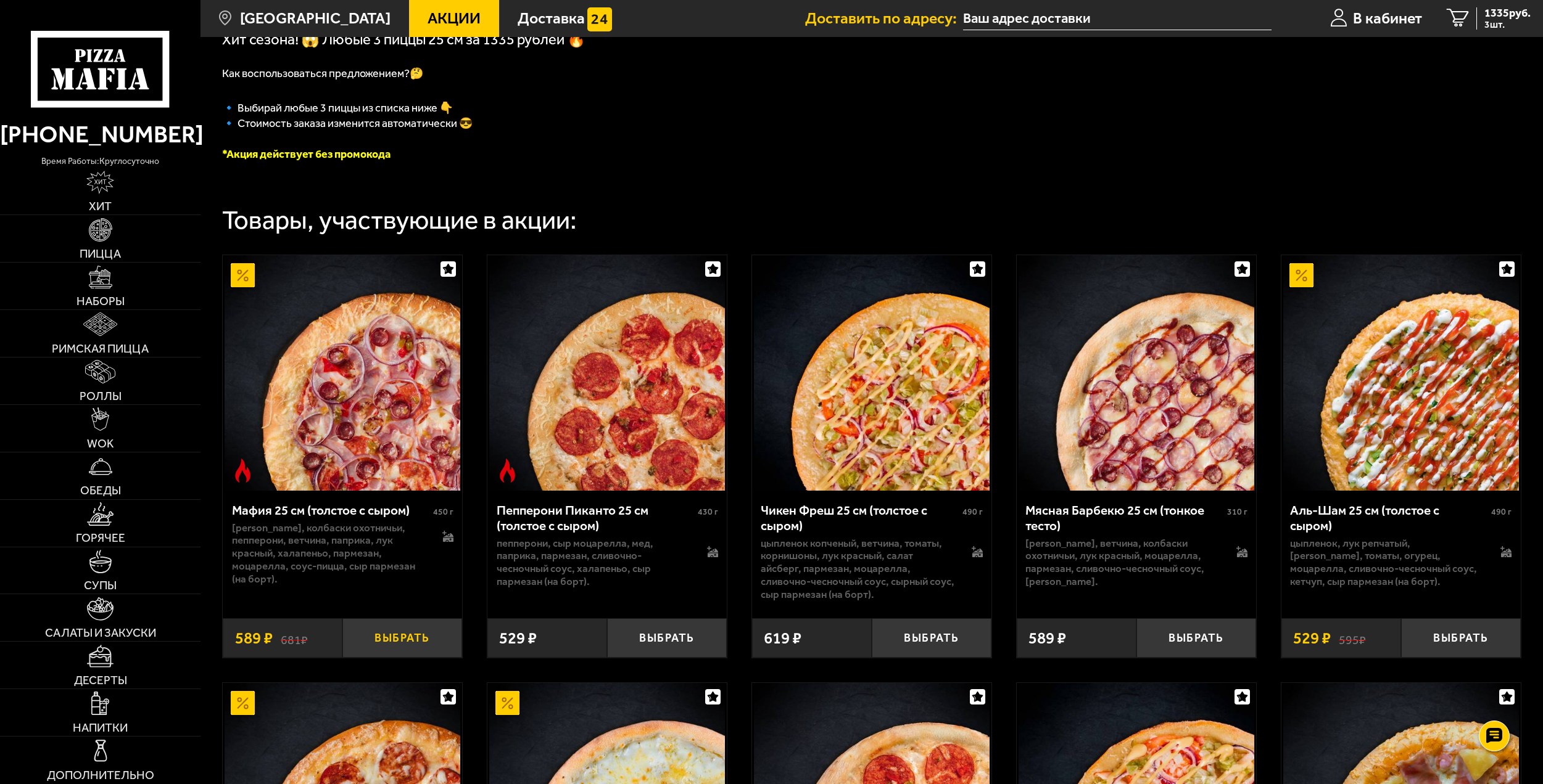
click at [406, 640] on button "Выбрать" at bounding box center [402, 638] width 120 height 40
click at [1505, 20] on span "4 шт." at bounding box center [1508, 24] width 46 height 10
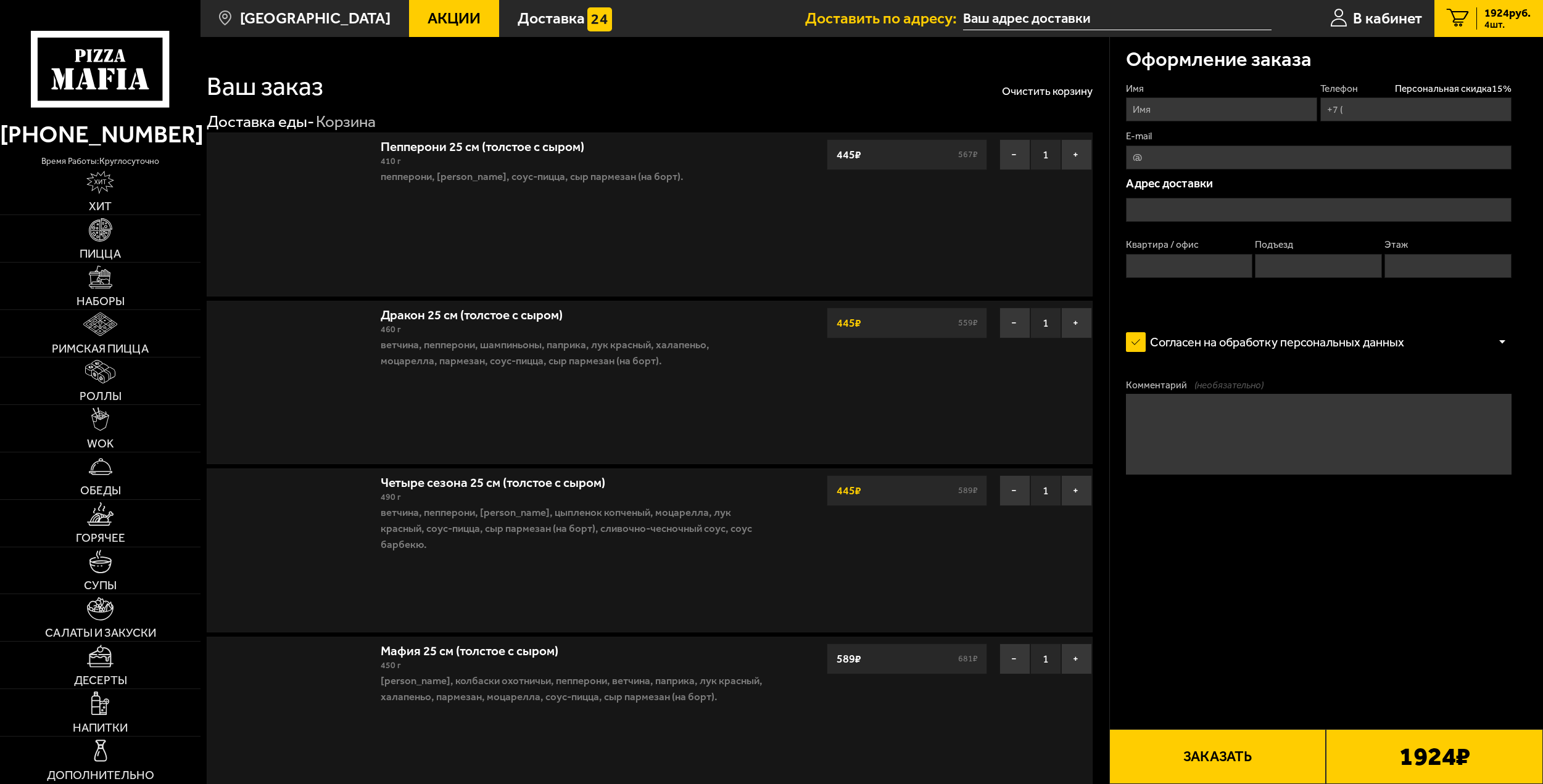
type input "[PHONE_NUMBER]"
type input "[STREET_ADDRESS][PERSON_NAME]"
type input "39"
type input "3"
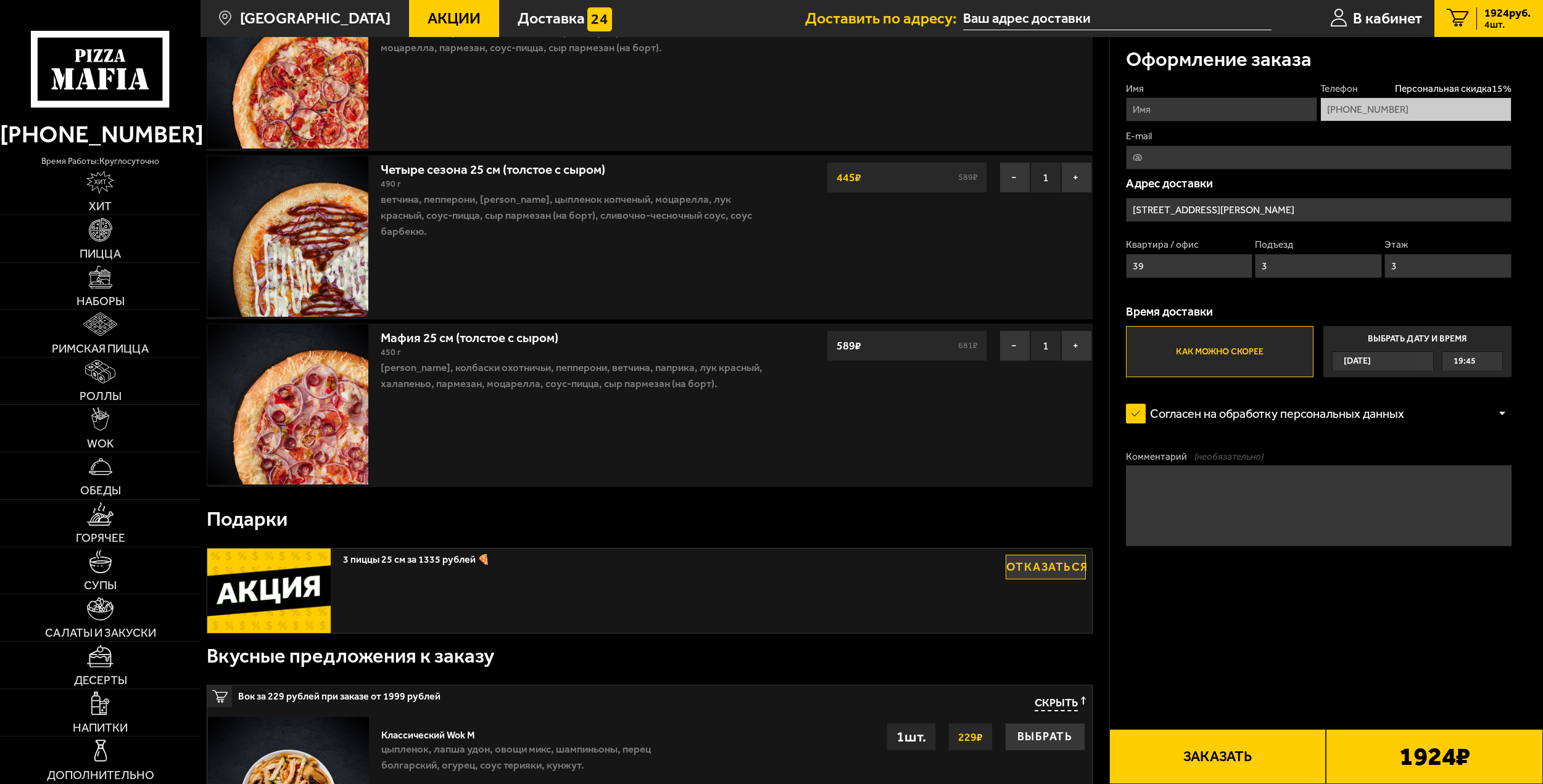
scroll to position [370, 0]
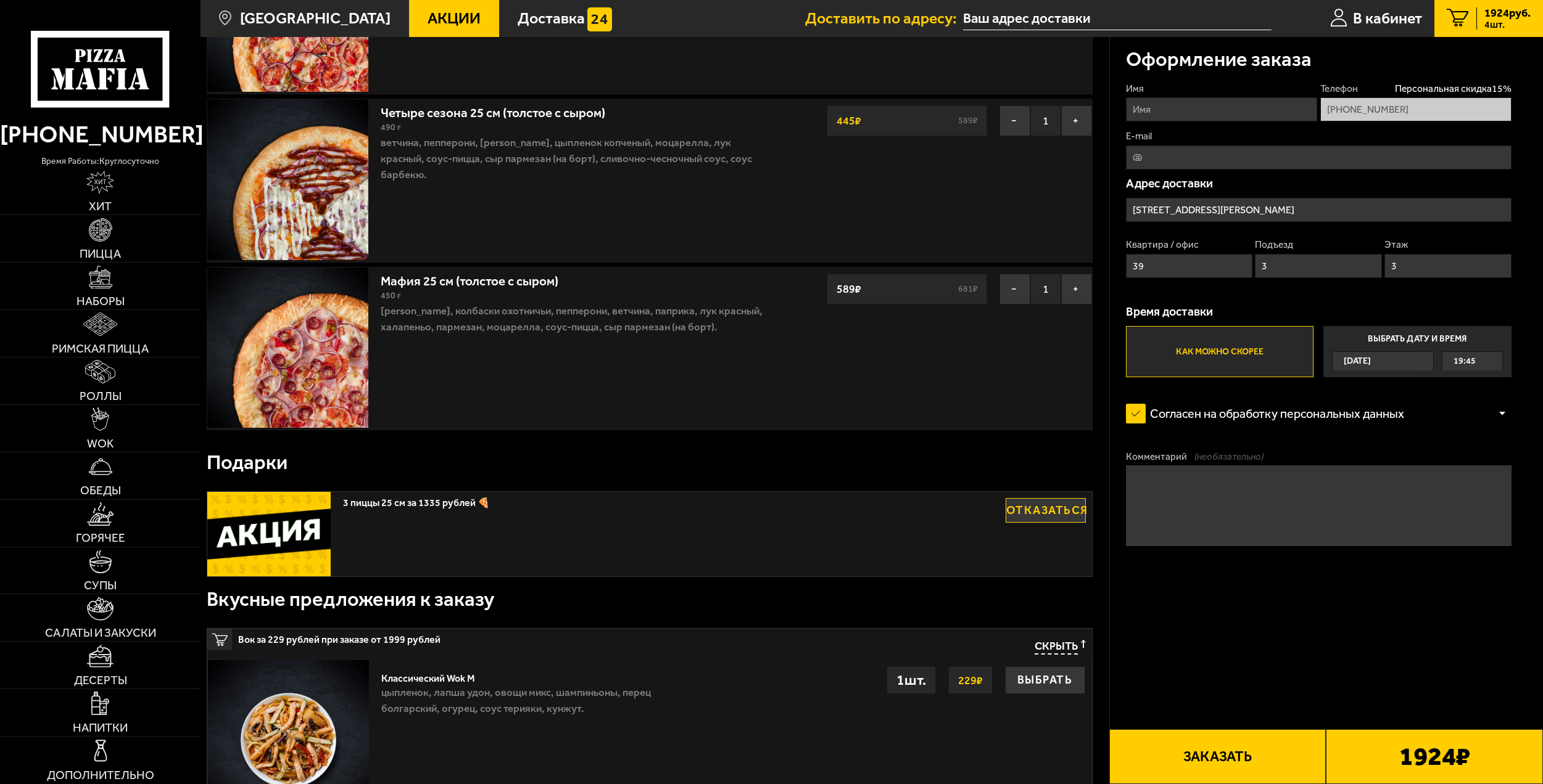
click at [1220, 759] on button "Заказать" at bounding box center [1218, 756] width 217 height 55
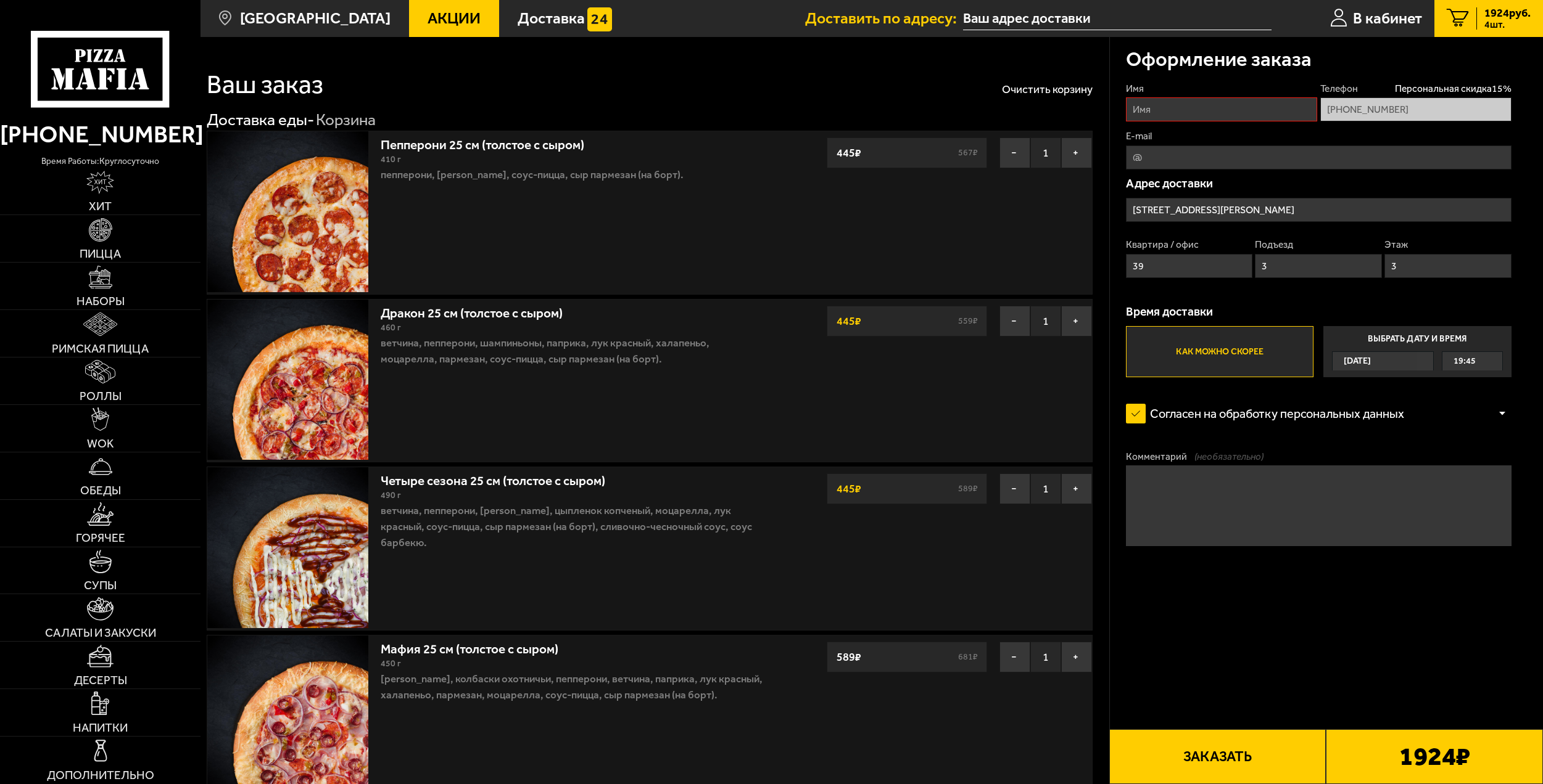
scroll to position [0, 0]
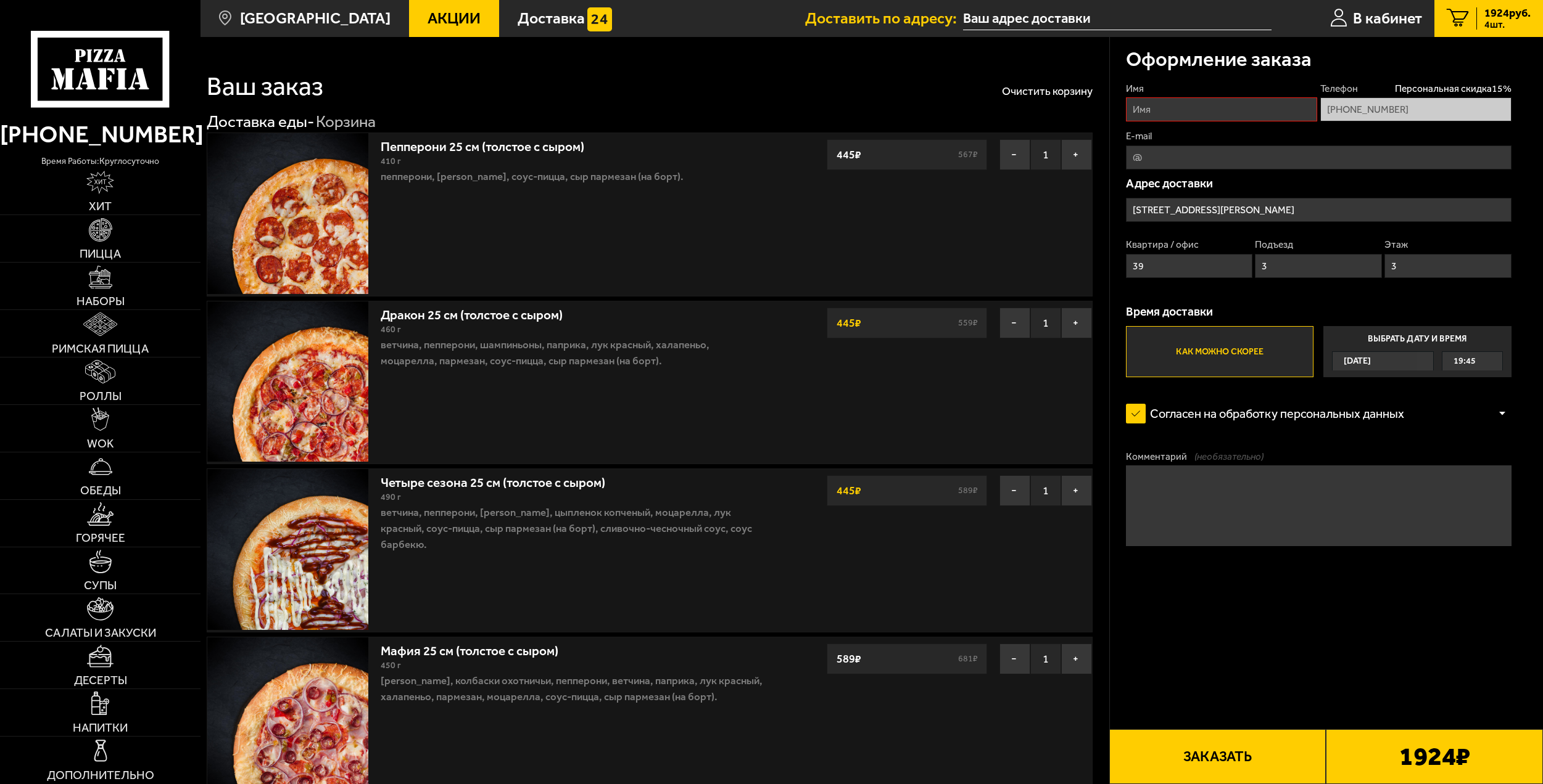
click at [1271, 106] on input "Имя" at bounding box center [1221, 109] width 191 height 24
drag, startPoint x: 1175, startPoint y: 116, endPoint x: 1068, endPoint y: 113, distance: 107.0
type input "[PERSON_NAME]"
click at [1241, 167] on input "E-mail" at bounding box center [1319, 158] width 386 height 24
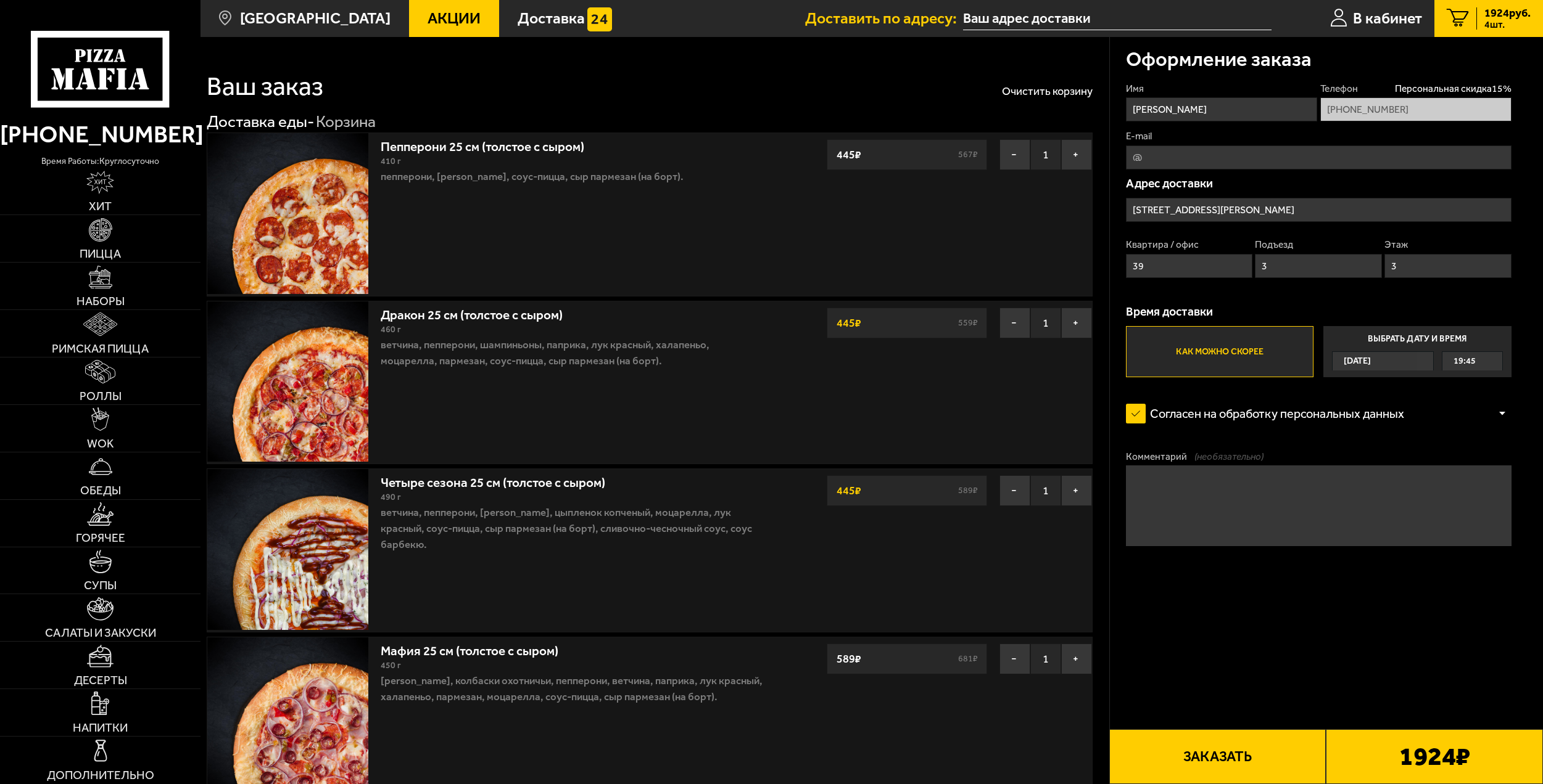
click at [1241, 158] on input "E-mail" at bounding box center [1319, 158] width 386 height 24
drag, startPoint x: 1343, startPoint y: 674, endPoint x: 1343, endPoint y: 665, distance: 9.0
click at [1212, 352] on label "Как можно скорее" at bounding box center [1219, 351] width 188 height 51
click at [0, 0] on input "Как можно скорее" at bounding box center [0, 0] width 0 height 0
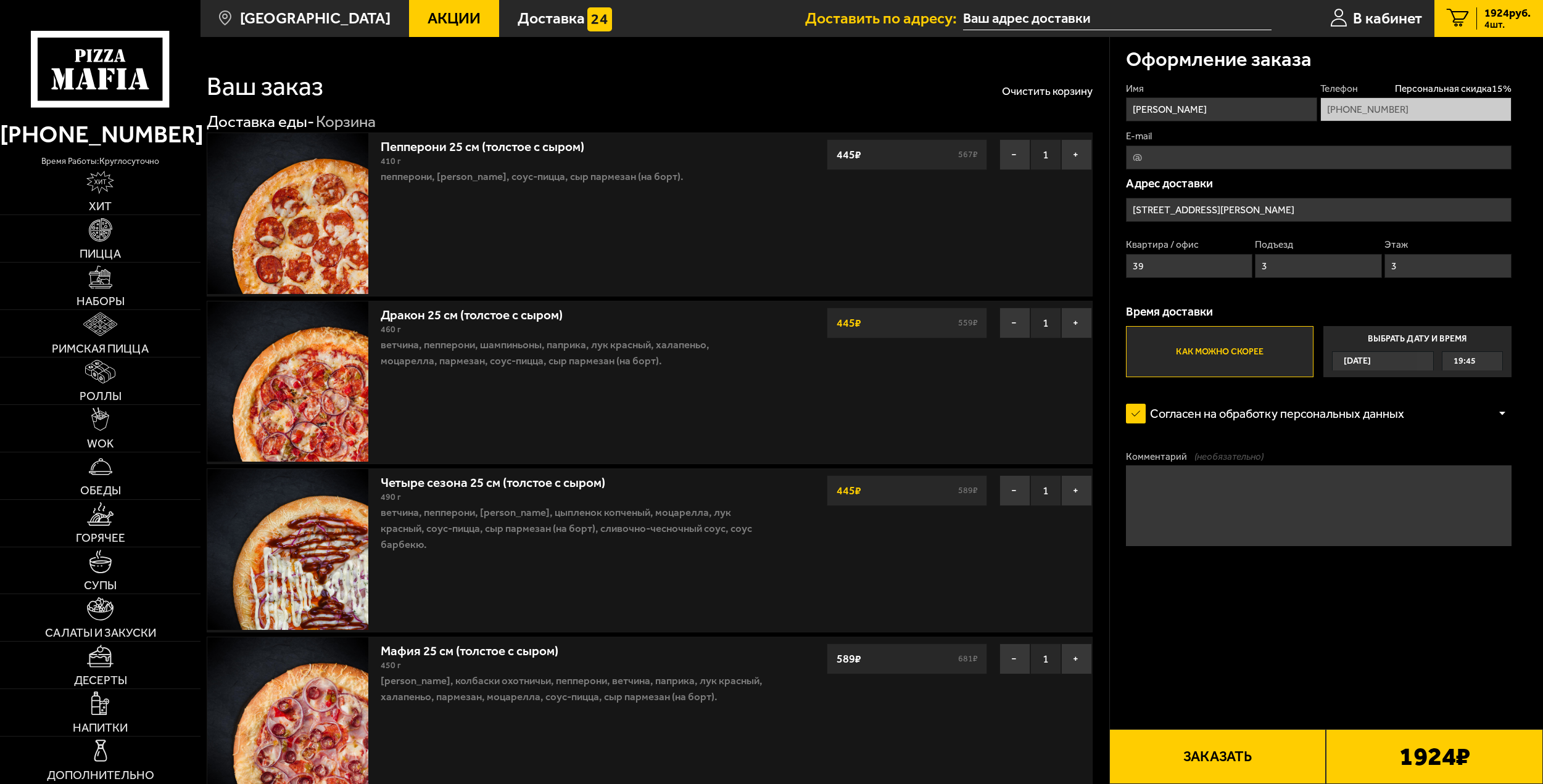
click at [1203, 762] on button "Заказать" at bounding box center [1218, 756] width 217 height 55
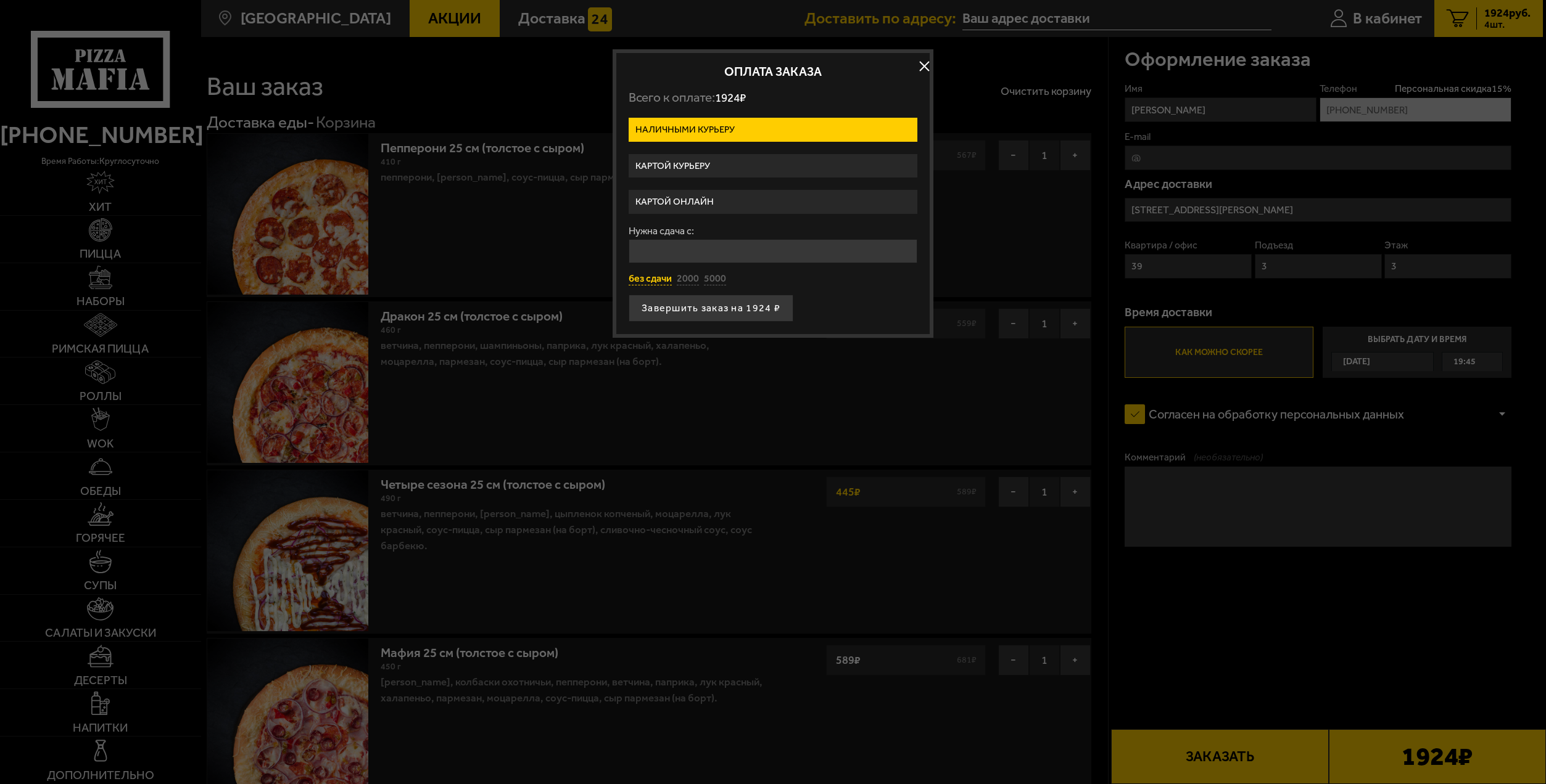
click at [647, 279] on button "без сдачи" at bounding box center [650, 279] width 44 height 14
type input "0"
click at [713, 309] on button "Завершить заказ на 1924 ₽" at bounding box center [711, 308] width 165 height 27
